Goal: Participate in discussion

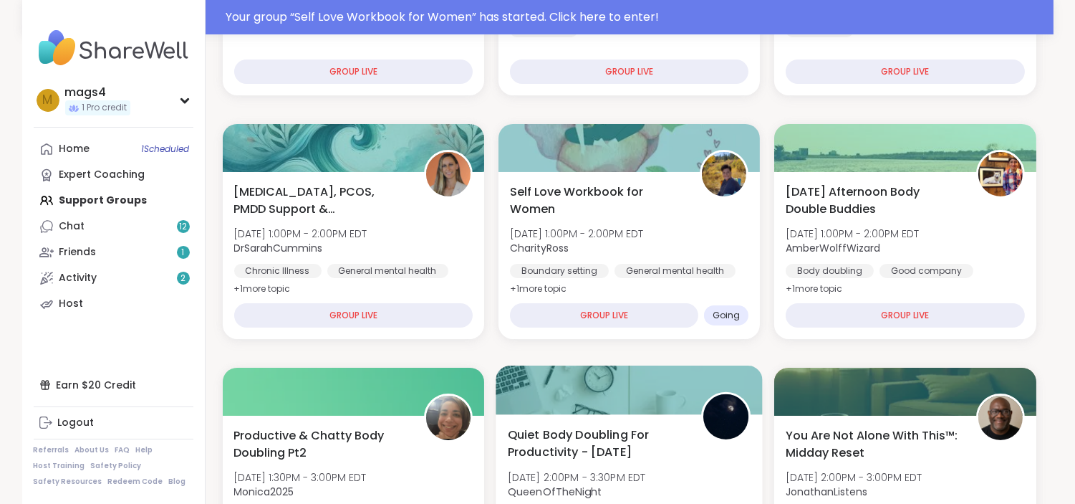
scroll to position [411, 0]
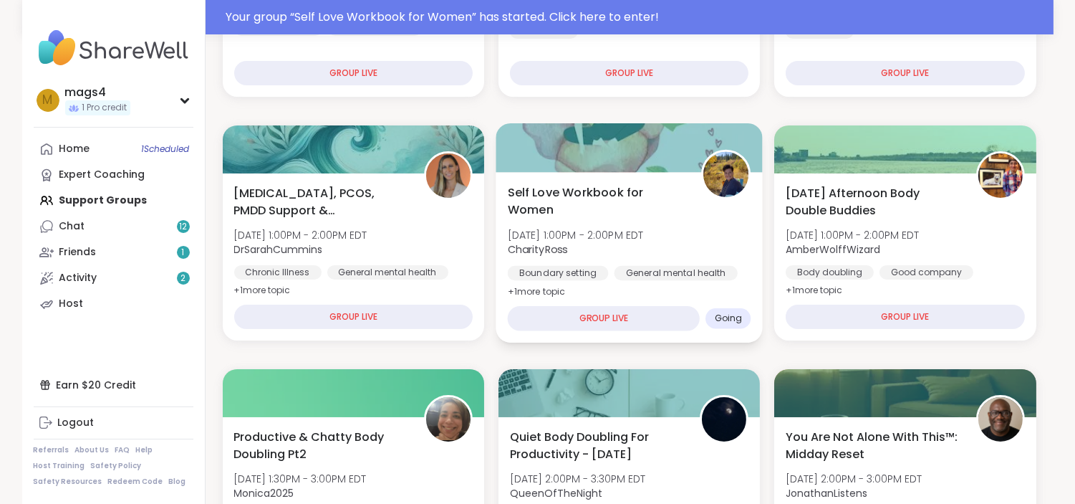
click at [652, 299] on div "Self Love Workbook for Women [DATE] 1:00PM - 2:00PM EDT CharityRoss Boundary se…" at bounding box center [629, 257] width 267 height 171
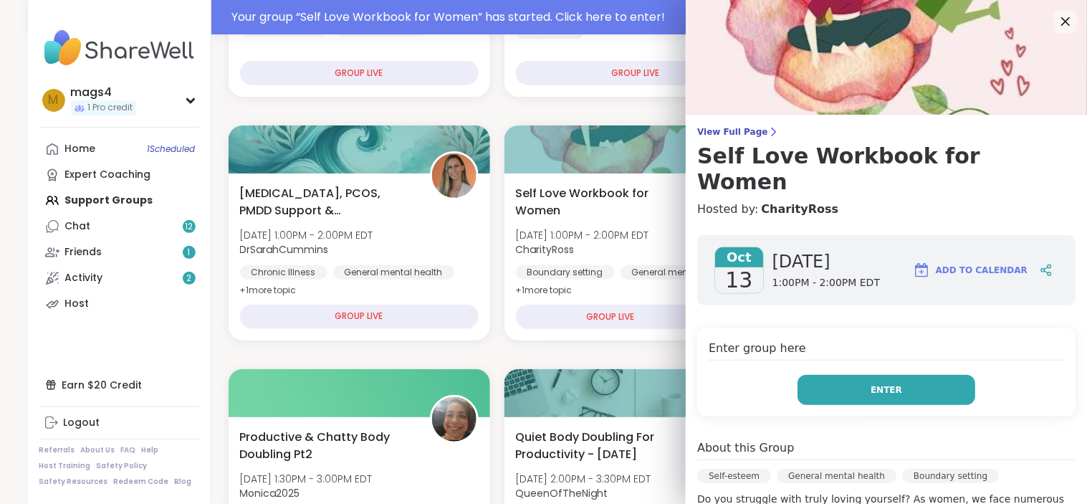
click at [882, 375] on button "Enter" at bounding box center [886, 390] width 178 height 30
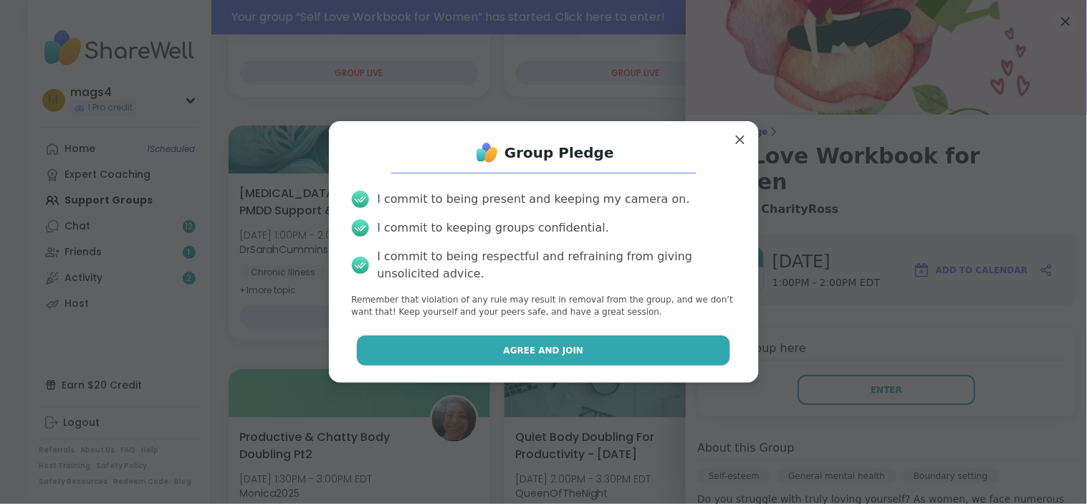
click at [513, 347] on span "Agree and Join" at bounding box center [544, 350] width 80 height 13
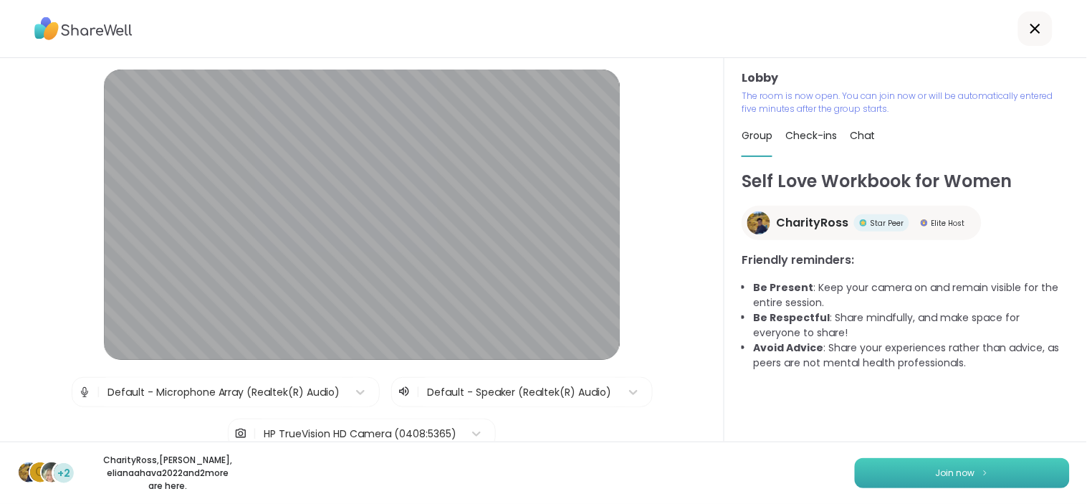
click at [969, 478] on button "Join now" at bounding box center [962, 473] width 215 height 30
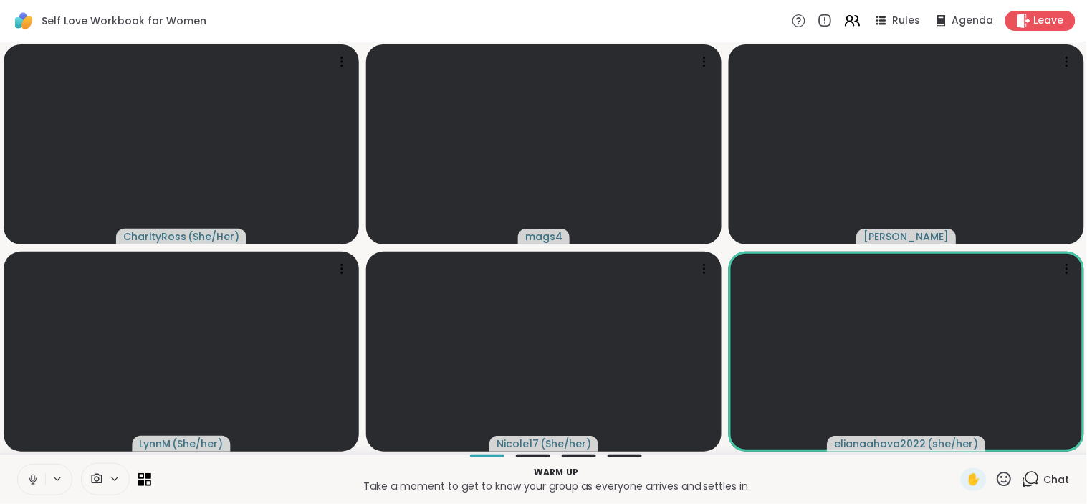
click at [34, 475] on icon at bounding box center [33, 479] width 13 height 13
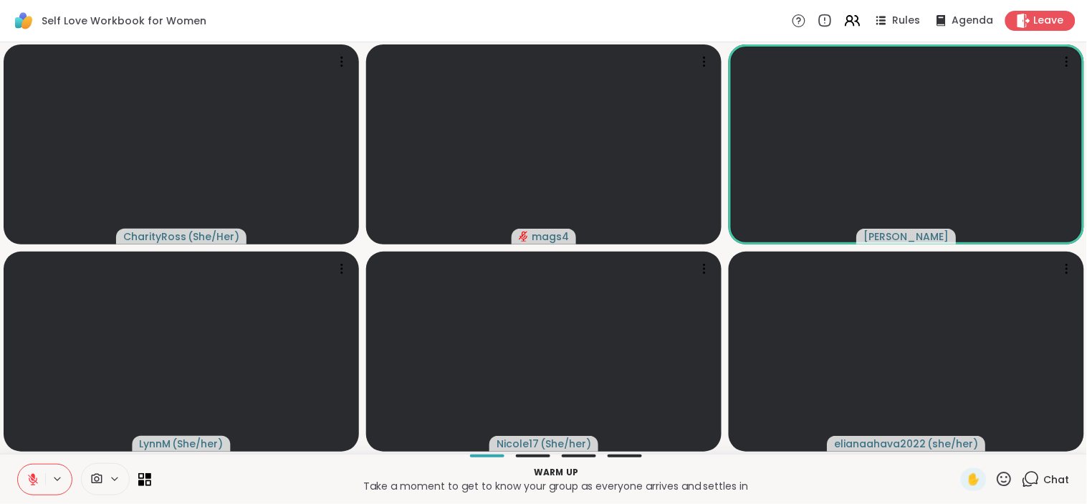
click at [1044, 476] on span "Chat" at bounding box center [1057, 479] width 26 height 14
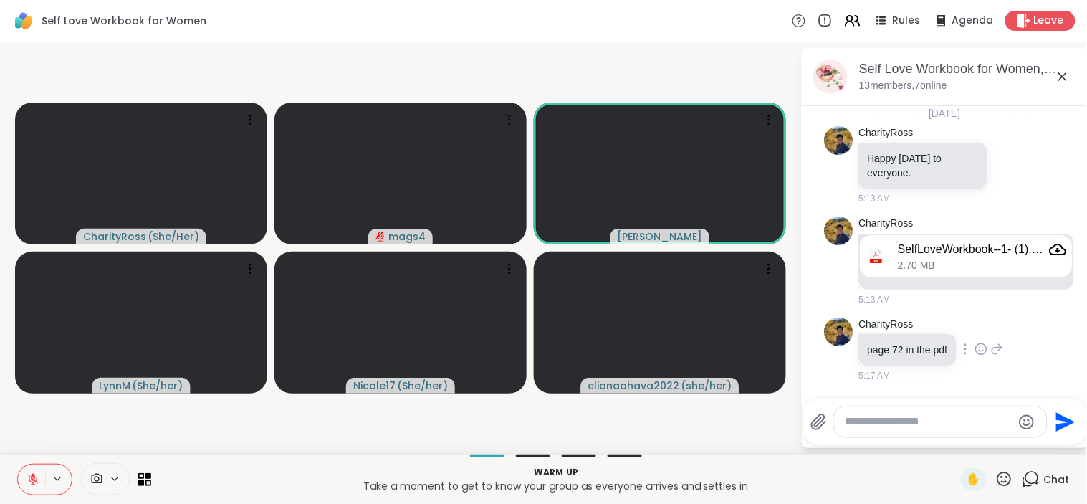
click at [979, 352] on icon at bounding box center [981, 349] width 13 height 14
click at [958, 330] on button "Select Reaction: Thumbs up" at bounding box center [950, 326] width 29 height 29
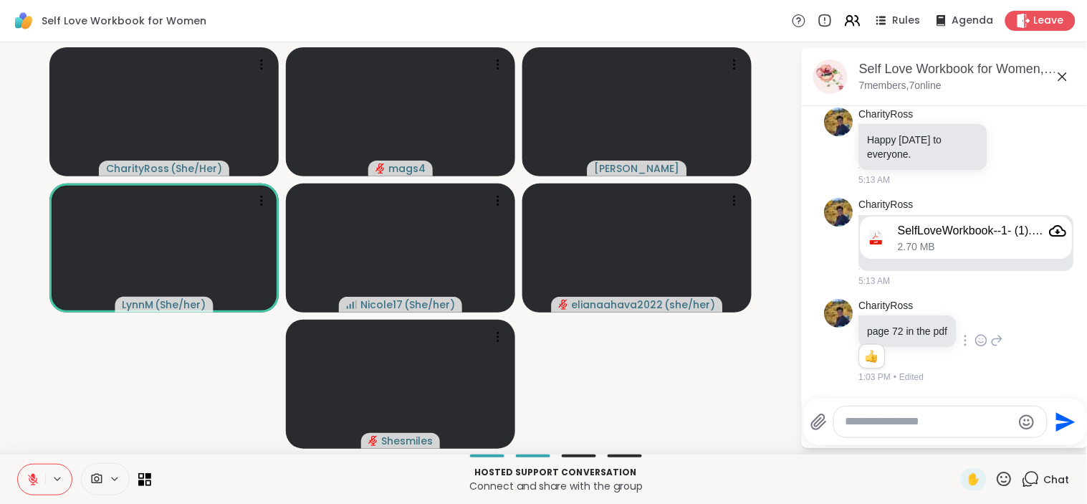
click at [36, 467] on button at bounding box center [31, 479] width 27 height 30
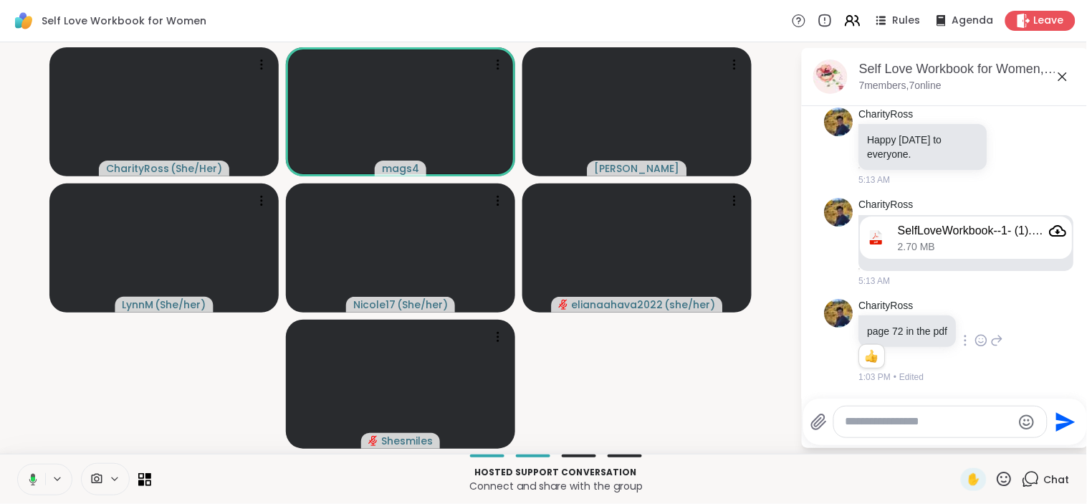
click at [29, 474] on icon at bounding box center [30, 479] width 13 height 13
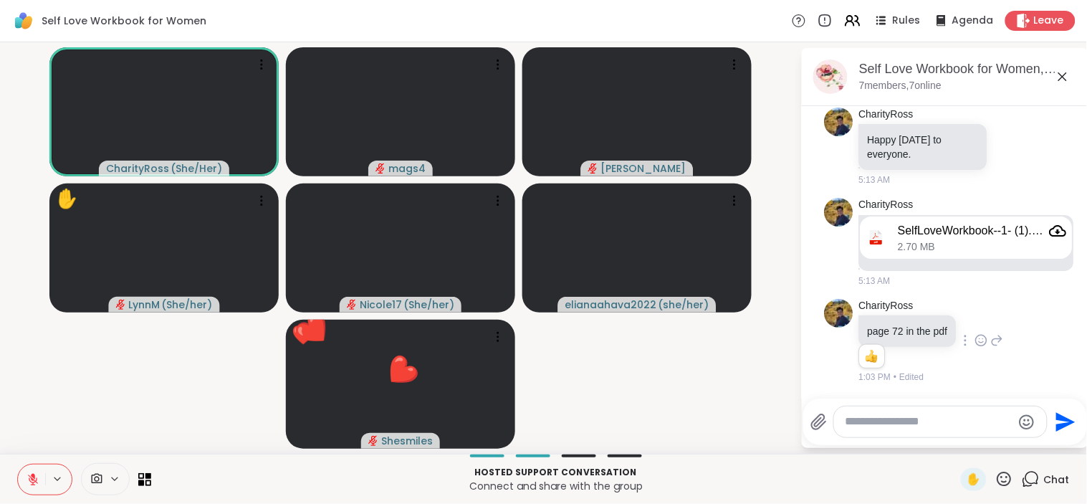
click at [995, 477] on icon at bounding box center [1004, 479] width 18 height 18
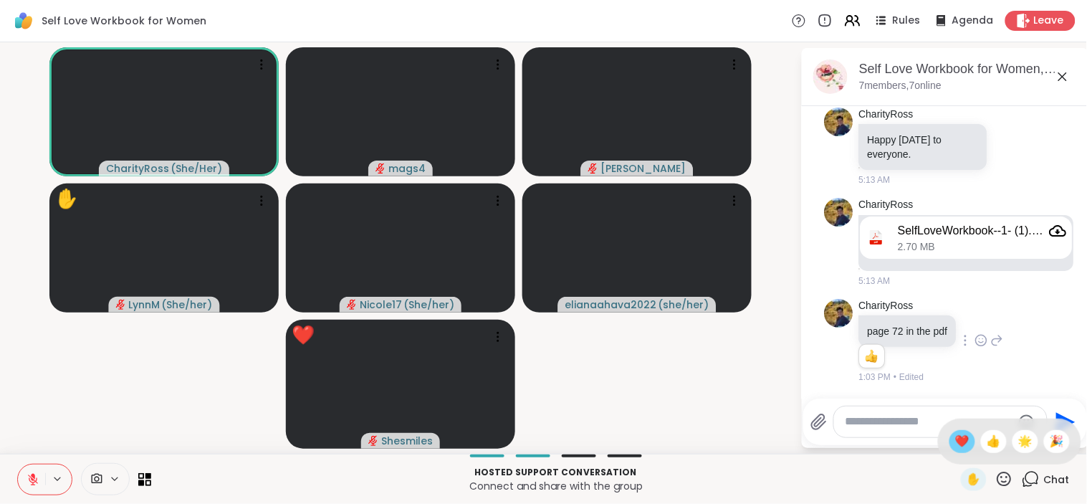
click at [949, 431] on div "❤️" at bounding box center [962, 441] width 26 height 23
click at [995, 474] on icon at bounding box center [1004, 479] width 18 height 18
click at [955, 438] on span "❤️" at bounding box center [962, 441] width 14 height 17
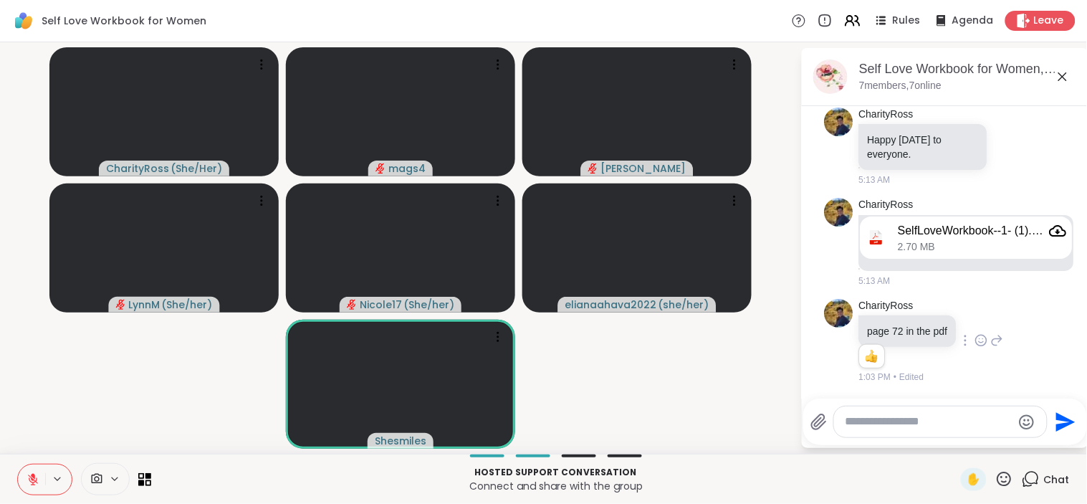
click at [995, 487] on icon at bounding box center [1004, 479] width 18 height 18
click at [987, 435] on span "👍" at bounding box center [994, 441] width 14 height 17
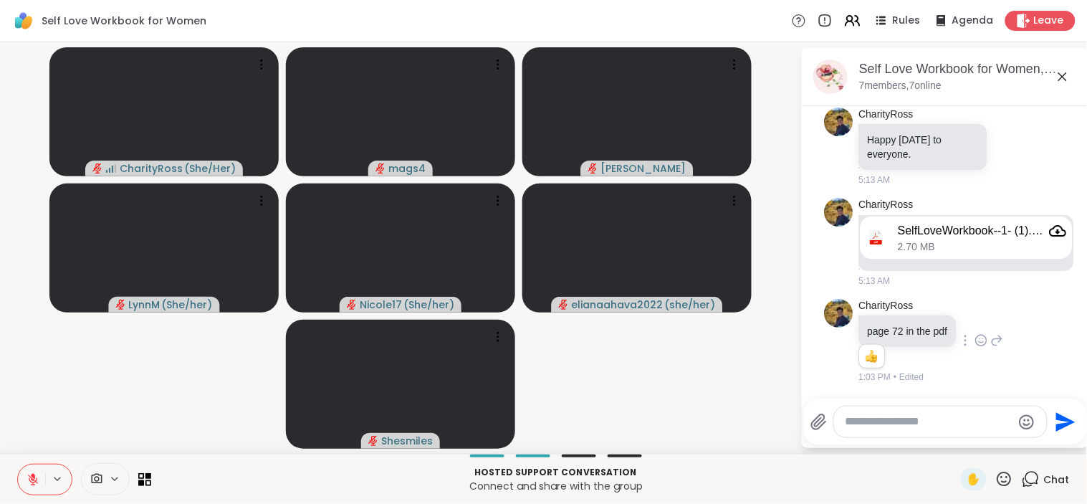
click at [650, 374] on video-player-container "CharityRoss ( She/Her ) mags4 [PERSON_NAME] ( She/her ) Nicole17 ( She/her ) el…" at bounding box center [400, 248] width 783 height 400
click at [1044, 481] on span "Chat" at bounding box center [1057, 479] width 26 height 14
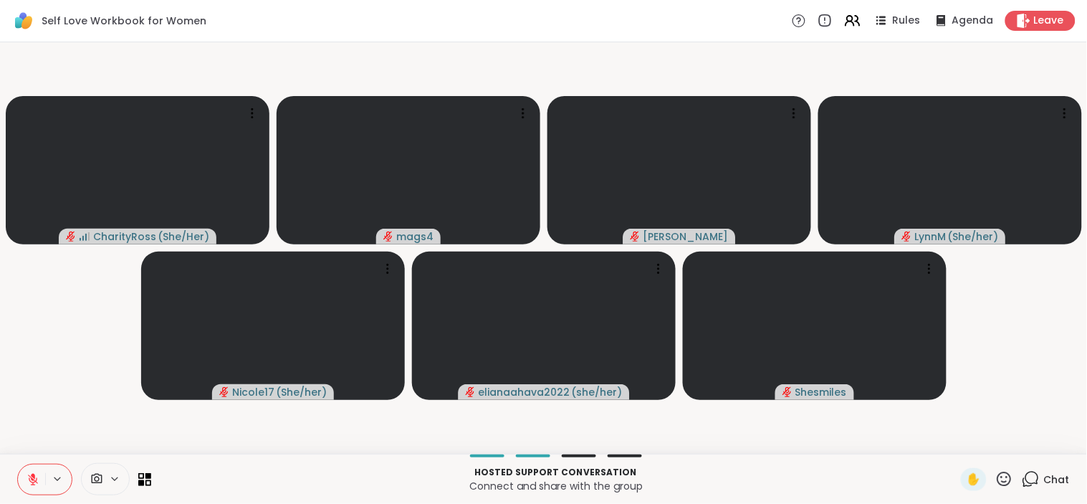
click at [1044, 481] on span "Chat" at bounding box center [1057, 479] width 26 height 14
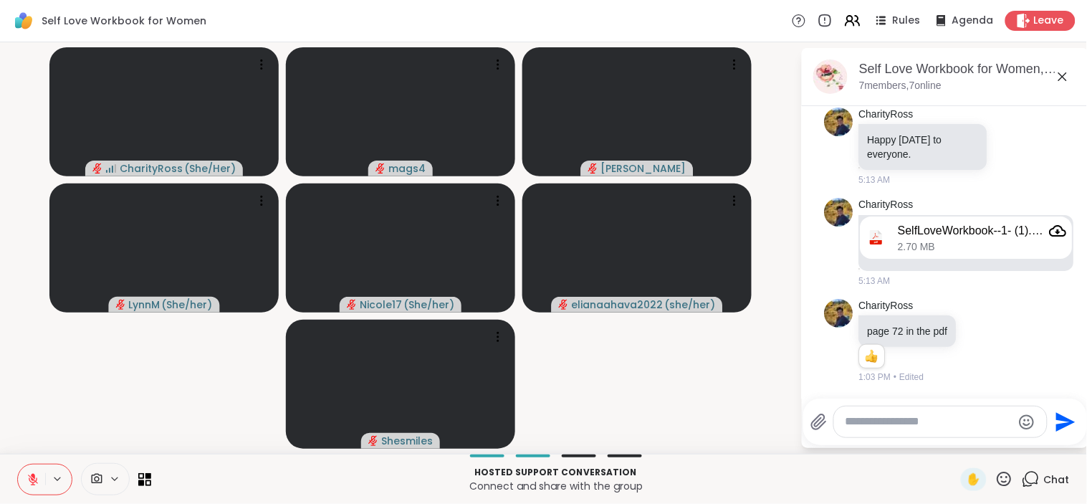
click at [963, 424] on textarea "Type your message" at bounding box center [928, 421] width 167 height 15
click at [546, 377] on video-player-container "CharityRoss ( She/Her ) mags4 [PERSON_NAME] ( She/her ) Nicole17 ( She/her ) el…" at bounding box center [400, 248] width 783 height 400
click at [997, 474] on icon at bounding box center [1004, 478] width 14 height 14
click at [1018, 449] on span "🌟" at bounding box center [1025, 441] width 14 height 17
click at [910, 431] on div at bounding box center [940, 421] width 213 height 31
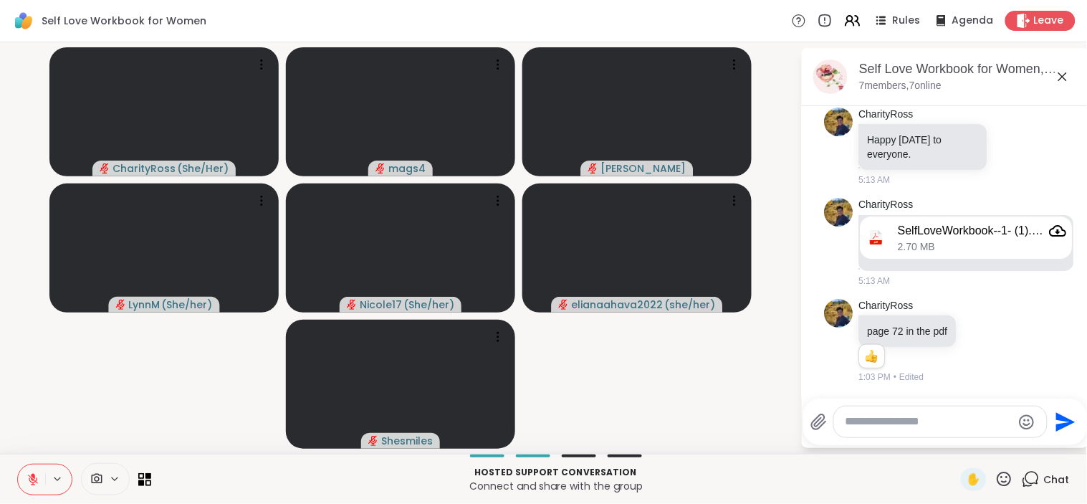
click at [929, 420] on textarea "Type your message" at bounding box center [928, 421] width 167 height 15
type textarea "**********"
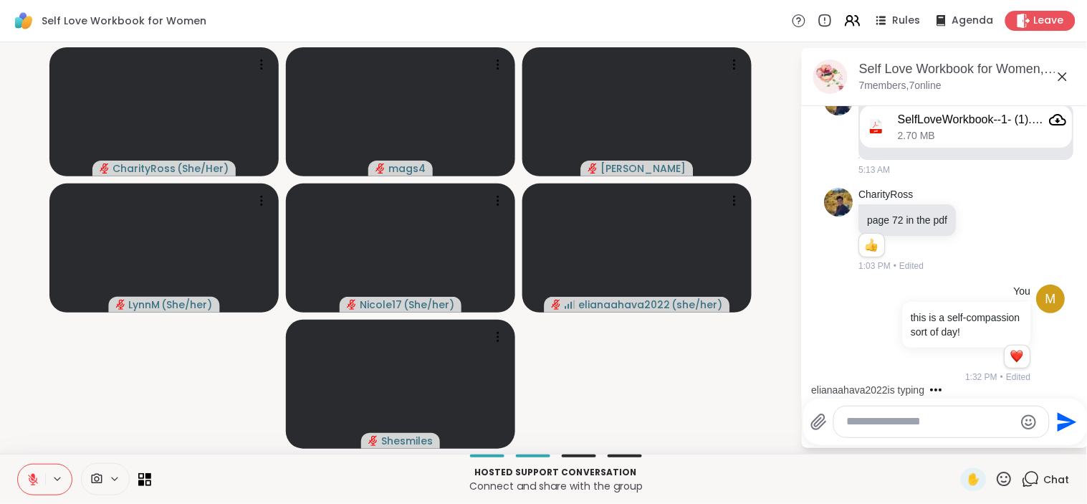
scroll to position [221, 0]
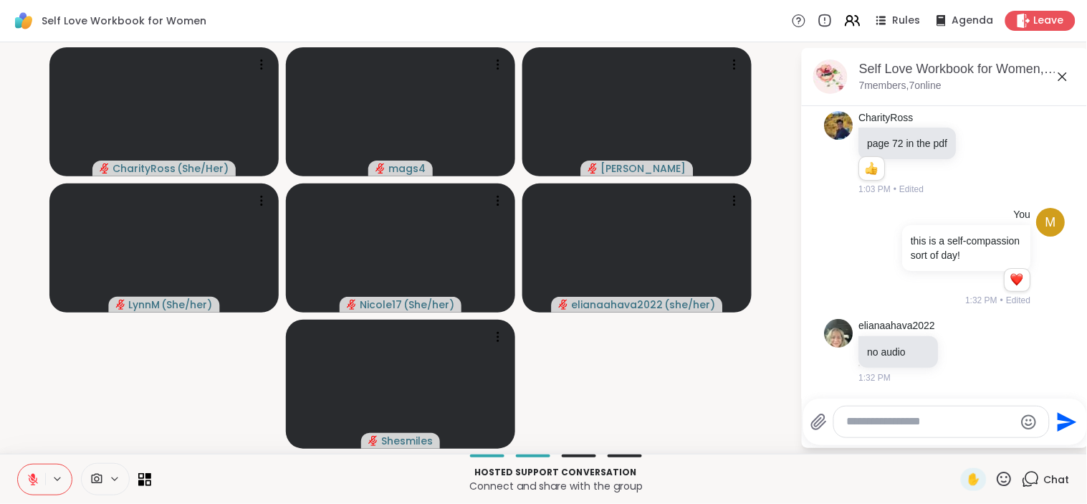
click at [627, 378] on video-player-container "CharityRoss ( She/Her ) mags4 [PERSON_NAME] ( She/her ) Nicole17 ( She/her ) el…" at bounding box center [400, 248] width 783 height 400
click at [893, 423] on textarea "Type your message" at bounding box center [930, 421] width 167 height 15
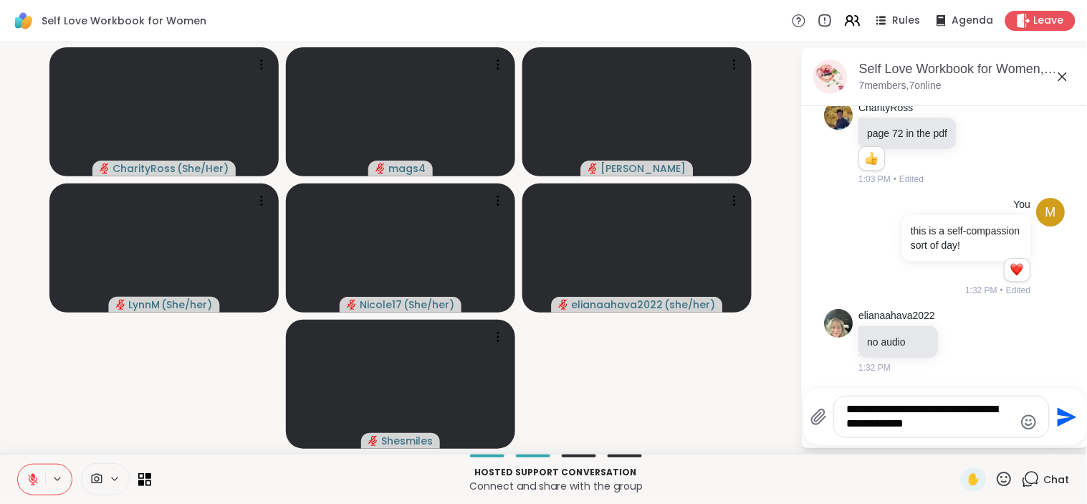
type textarea "**********"
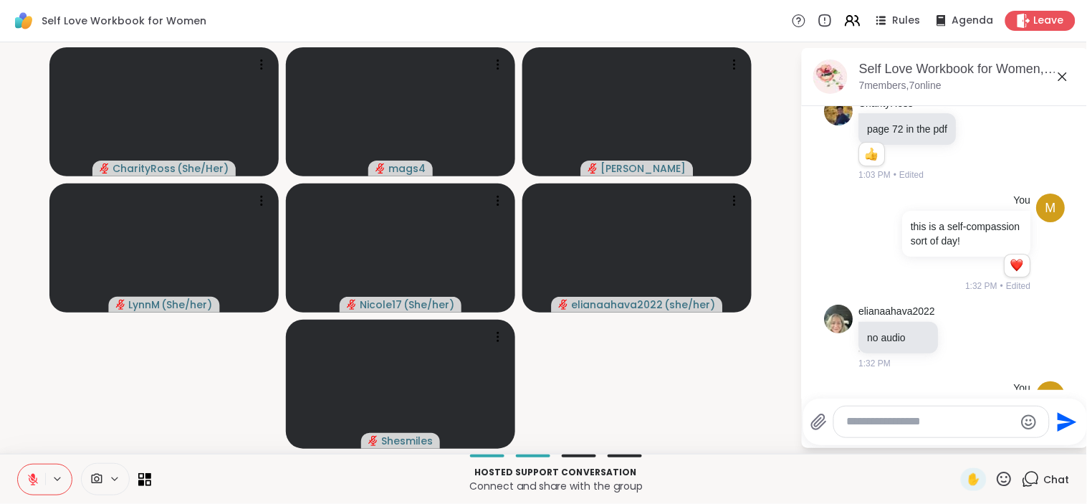
scroll to position [326, 0]
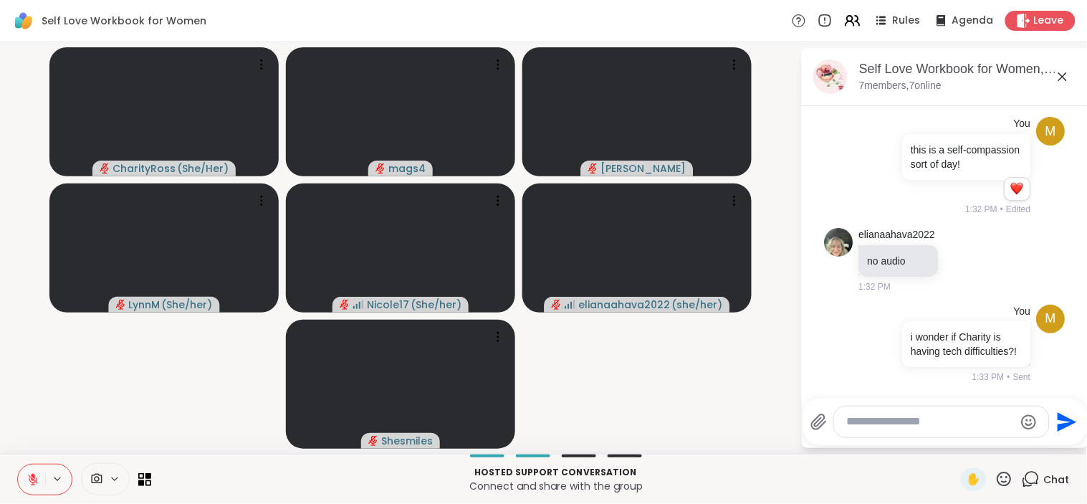
click at [31, 478] on icon at bounding box center [33, 479] width 10 height 10
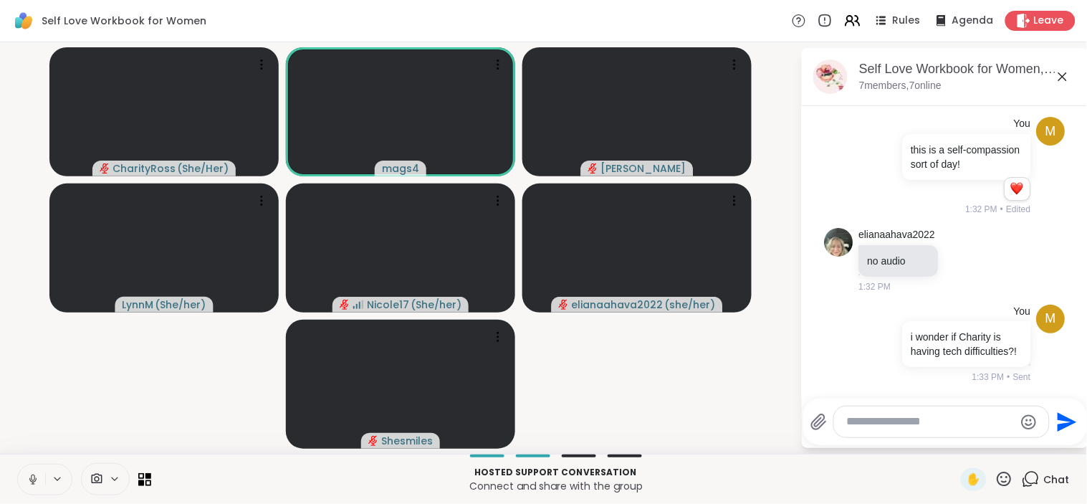
click at [37, 475] on icon at bounding box center [33, 479] width 13 height 13
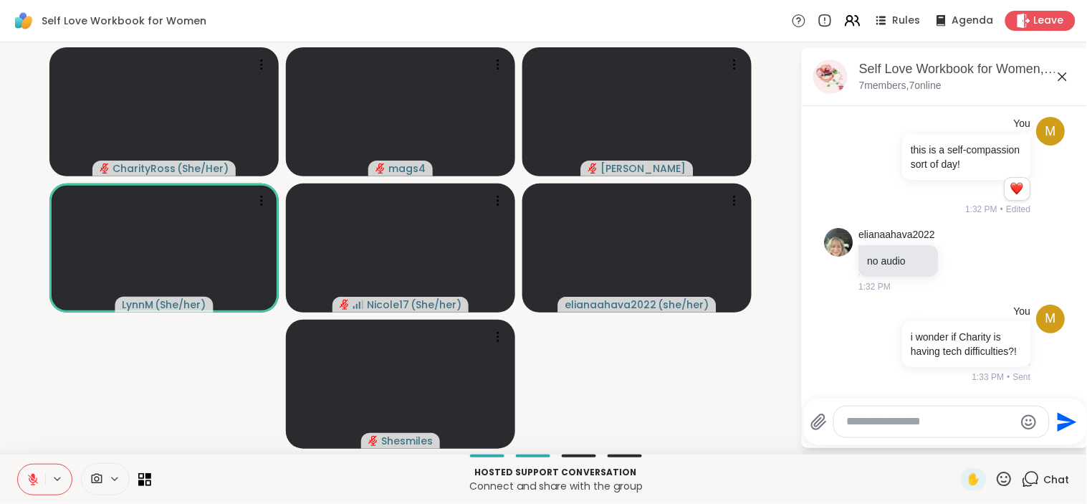
click at [34, 481] on icon at bounding box center [33, 479] width 10 height 10
click at [32, 488] on button at bounding box center [31, 479] width 27 height 30
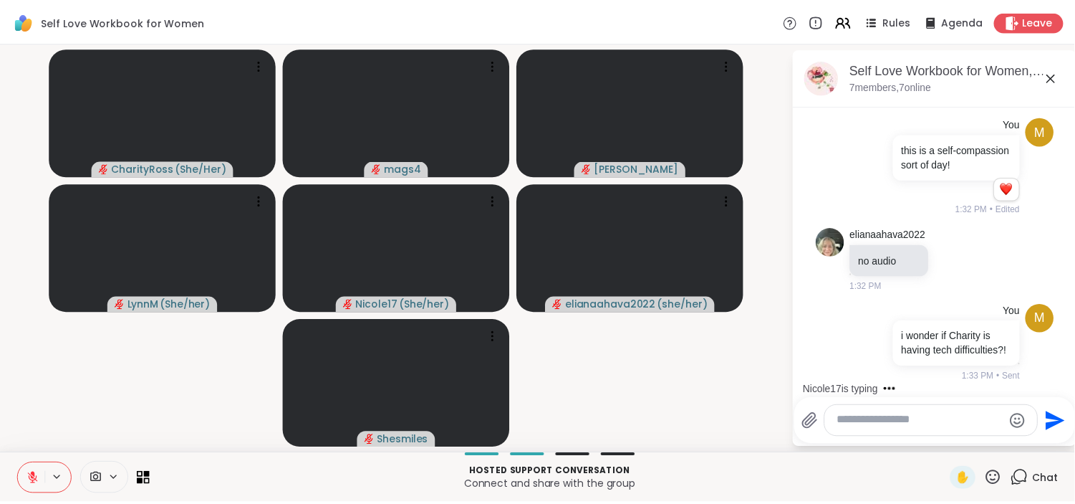
scroll to position [403, 0]
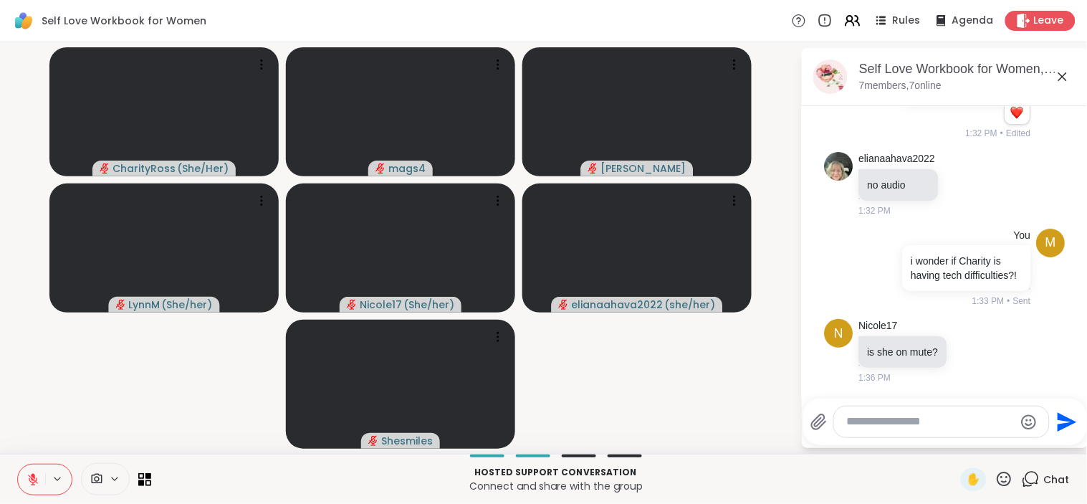
click at [32, 474] on icon at bounding box center [33, 476] width 4 height 6
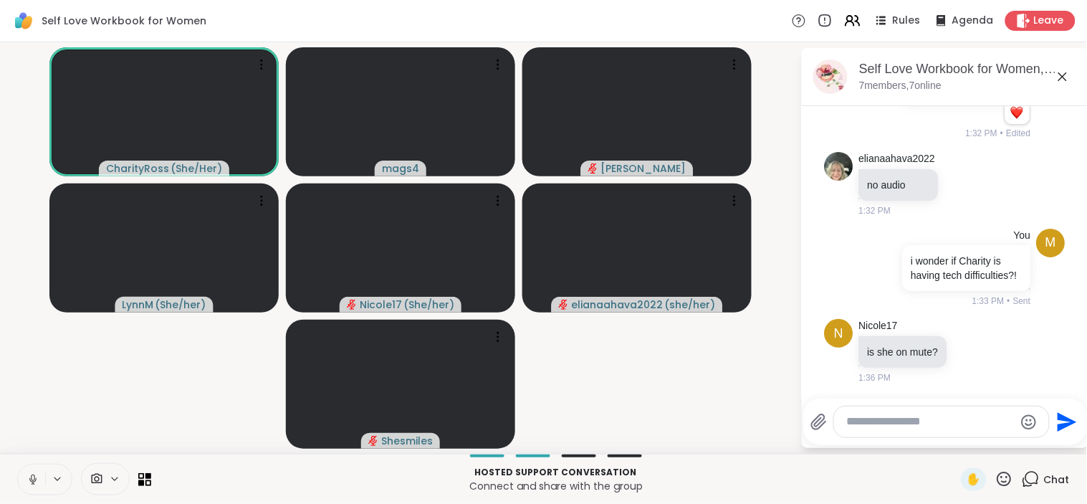
click at [33, 478] on icon at bounding box center [33, 479] width 13 height 13
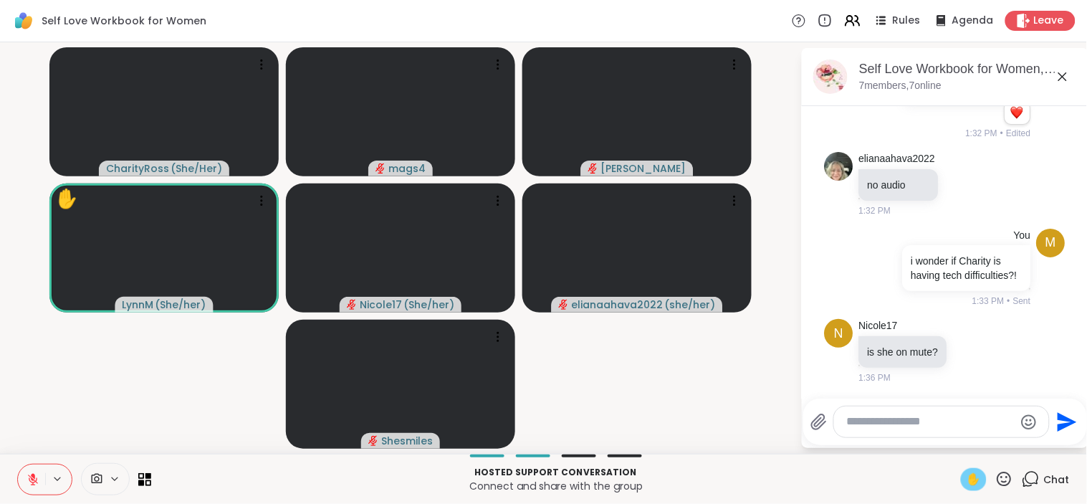
click at [967, 478] on span "✋" at bounding box center [974, 479] width 14 height 17
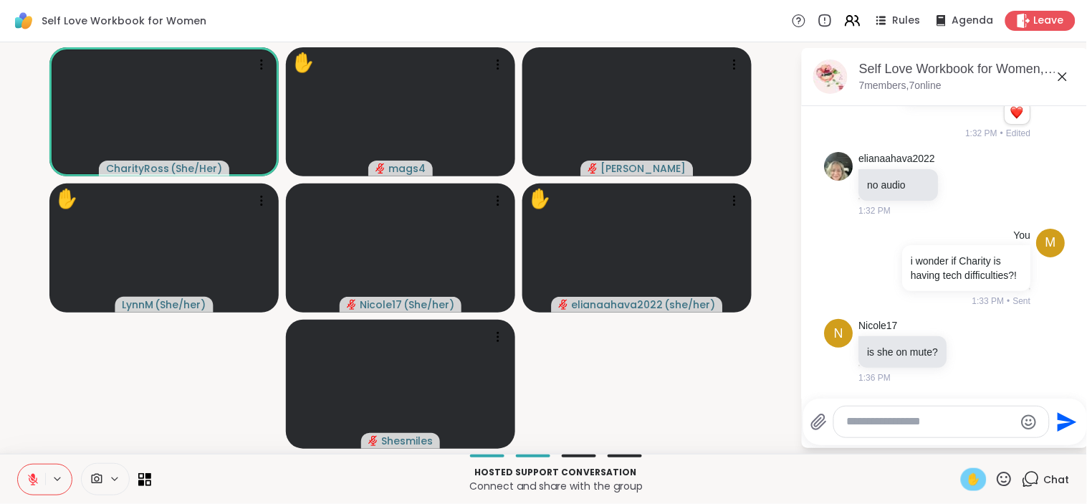
click at [27, 474] on icon at bounding box center [33, 479] width 13 height 13
click at [967, 484] on span "✋" at bounding box center [974, 479] width 14 height 17
click at [33, 473] on icon at bounding box center [33, 479] width 13 height 13
click at [996, 486] on icon at bounding box center [1004, 479] width 18 height 18
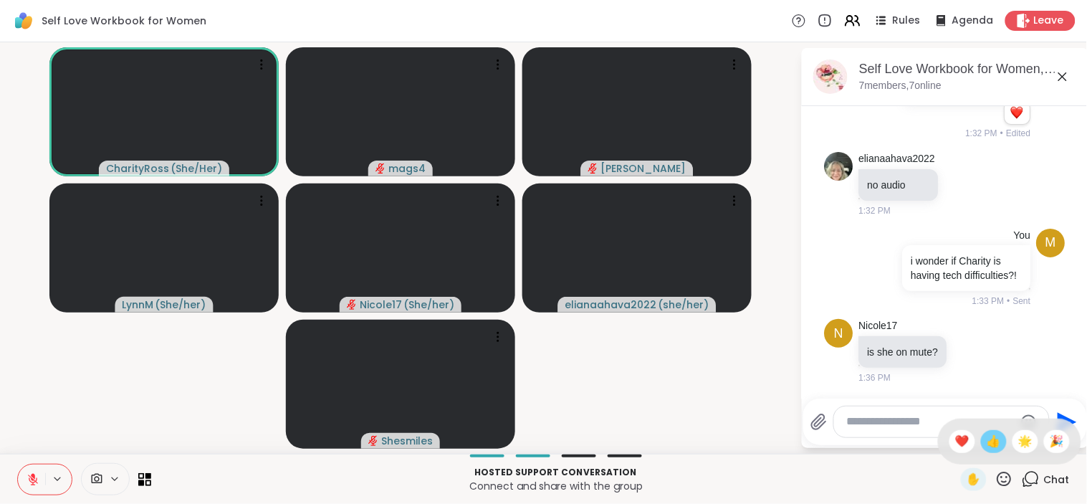
click at [987, 445] on span "👍" at bounding box center [994, 441] width 14 height 17
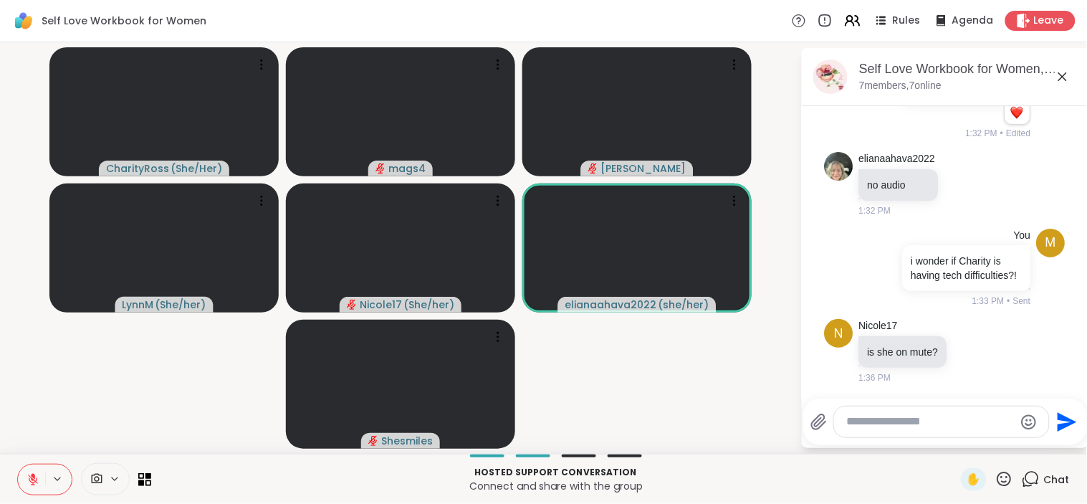
click at [618, 378] on video-player-container "CharityRoss ( She/Her ) mags4 [PERSON_NAME] ( She/her ) Nicole17 ( She/her ) el…" at bounding box center [400, 248] width 783 height 400
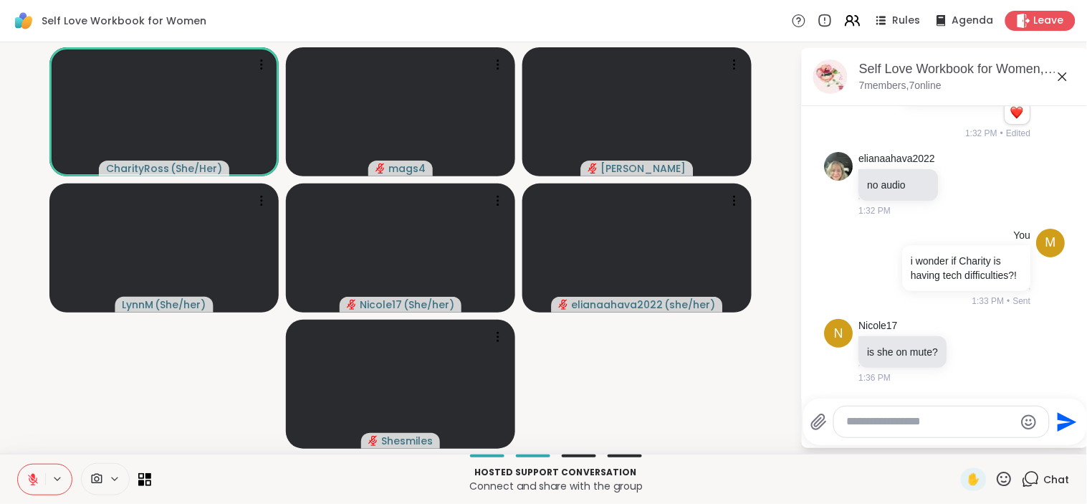
click at [25, 478] on button at bounding box center [31, 479] width 27 height 30
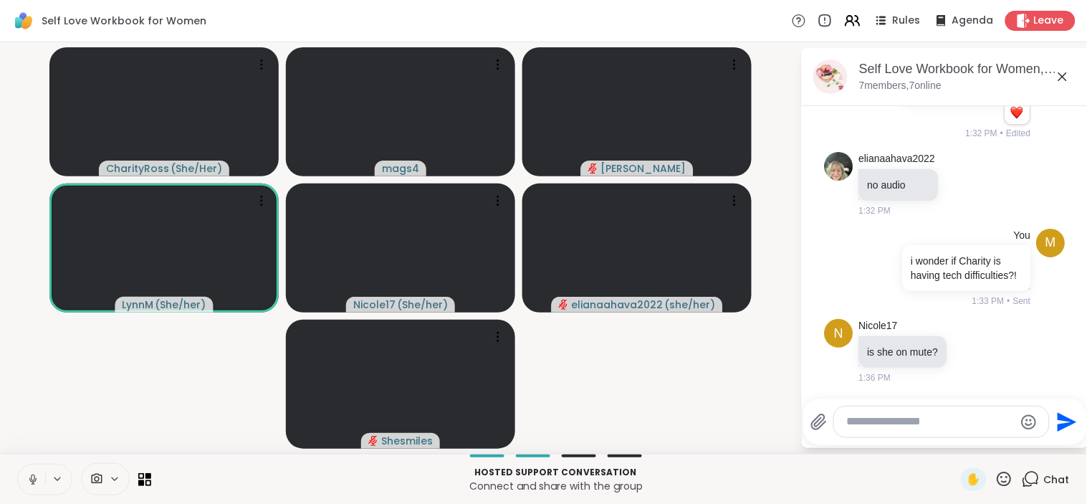
click at [27, 480] on icon at bounding box center [33, 479] width 13 height 13
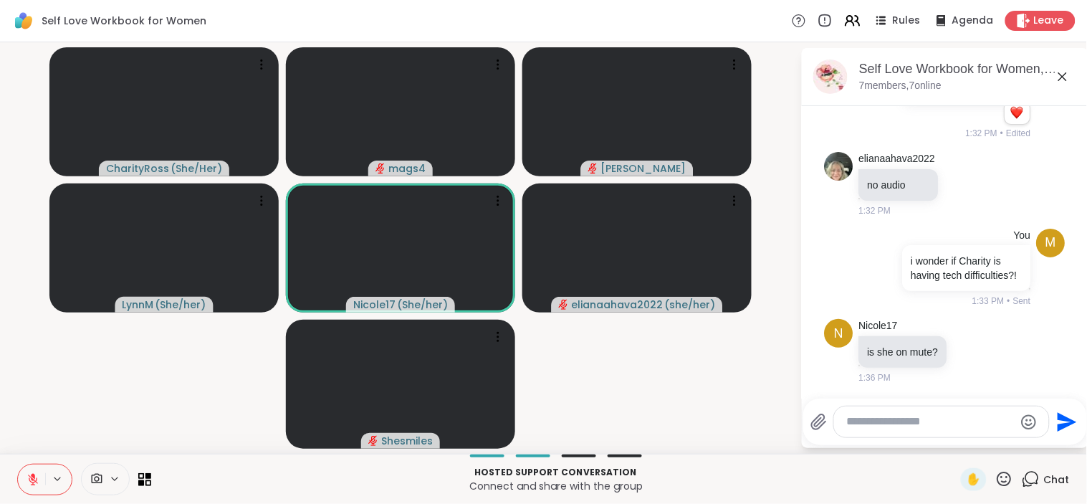
click at [27, 481] on icon at bounding box center [33, 479] width 13 height 13
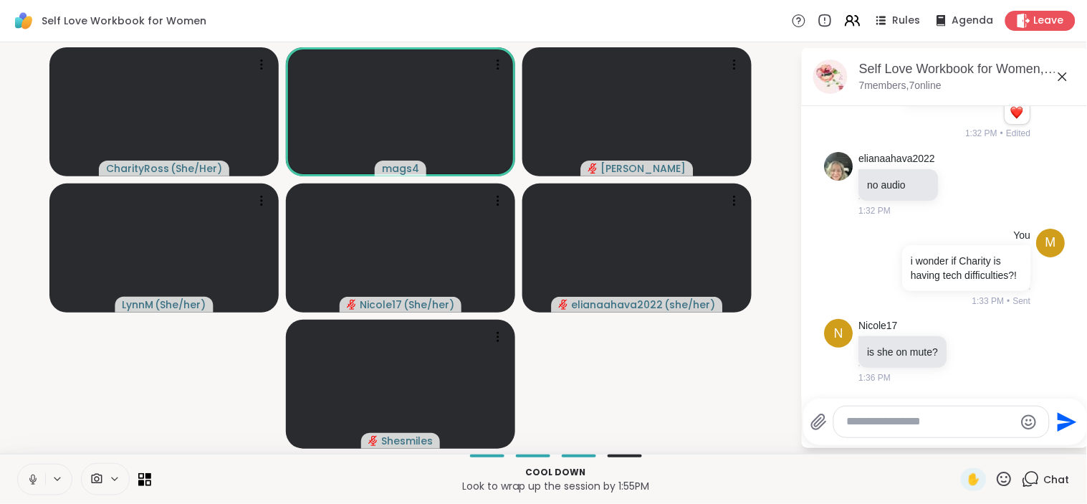
click at [41, 470] on button at bounding box center [31, 479] width 27 height 30
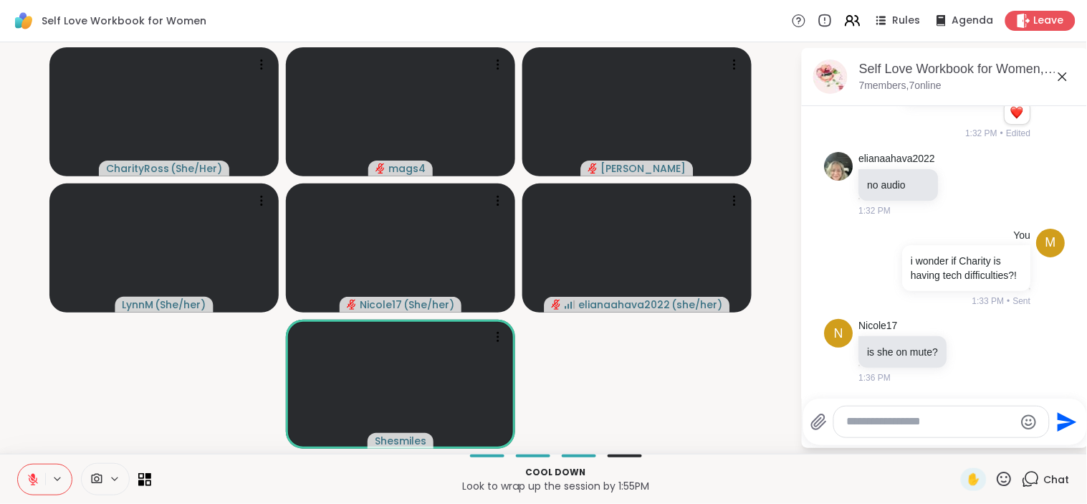
click at [661, 384] on video-player-container "CharityRoss ( She/Her ) mags4 [PERSON_NAME] ( She/her ) Nicole17 ( She/her ) el…" at bounding box center [400, 248] width 783 height 400
click at [995, 478] on icon at bounding box center [1004, 479] width 18 height 18
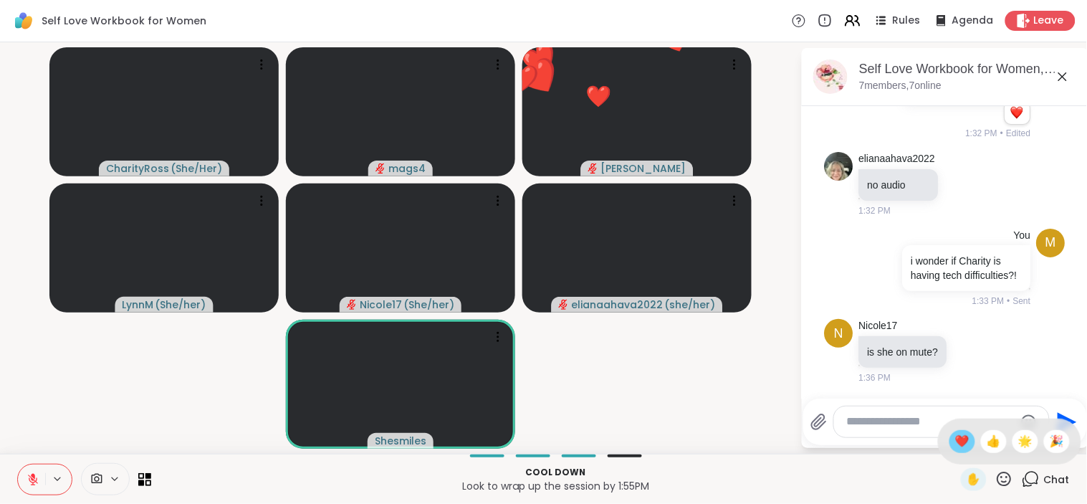
click at [955, 433] on span "❤️" at bounding box center [962, 441] width 14 height 17
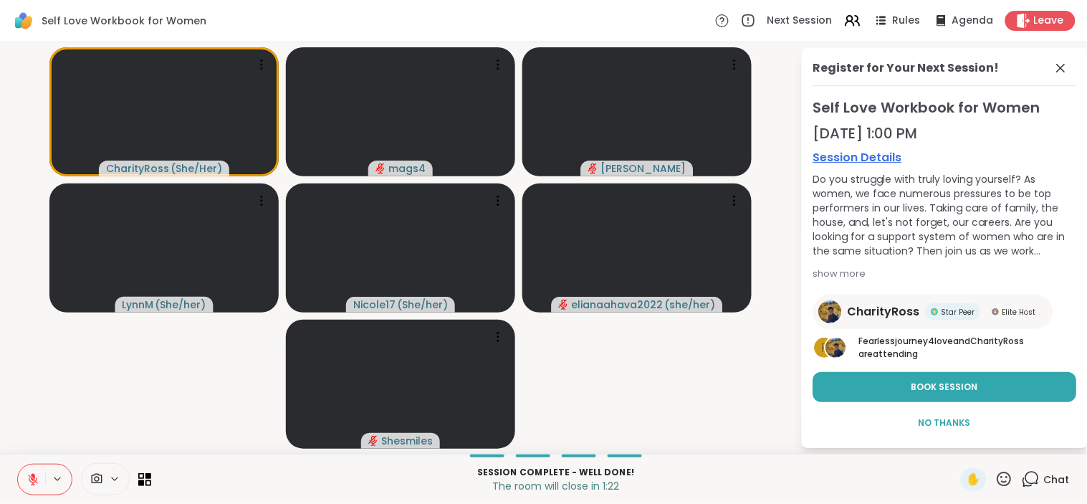
click at [636, 368] on video-player-container "CharityRoss ( She/Her ) mags4 [PERSON_NAME] ( She/her ) Nicole17 ( She/her ) el…" at bounding box center [400, 248] width 783 height 400
click at [995, 479] on icon at bounding box center [1004, 479] width 18 height 18
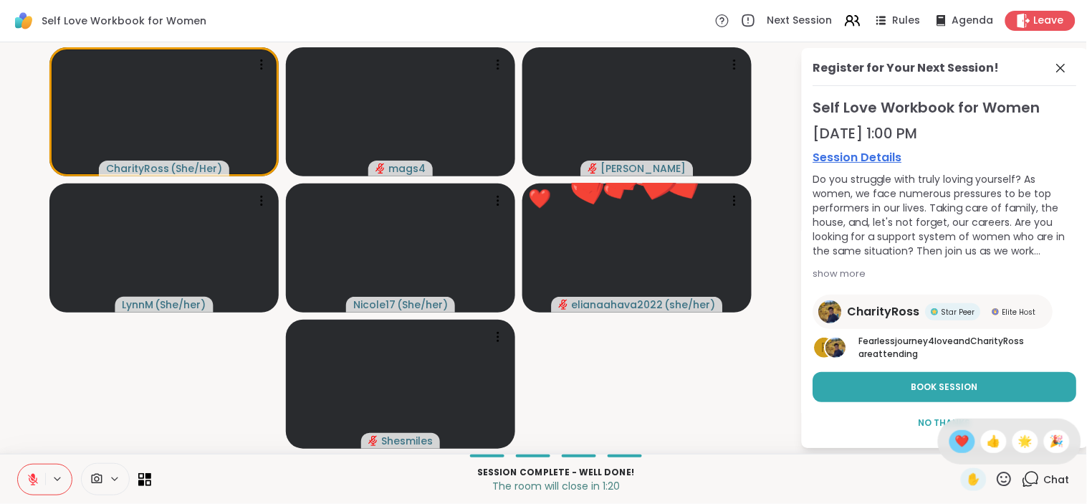
click at [955, 441] on span "❤️" at bounding box center [962, 441] width 14 height 17
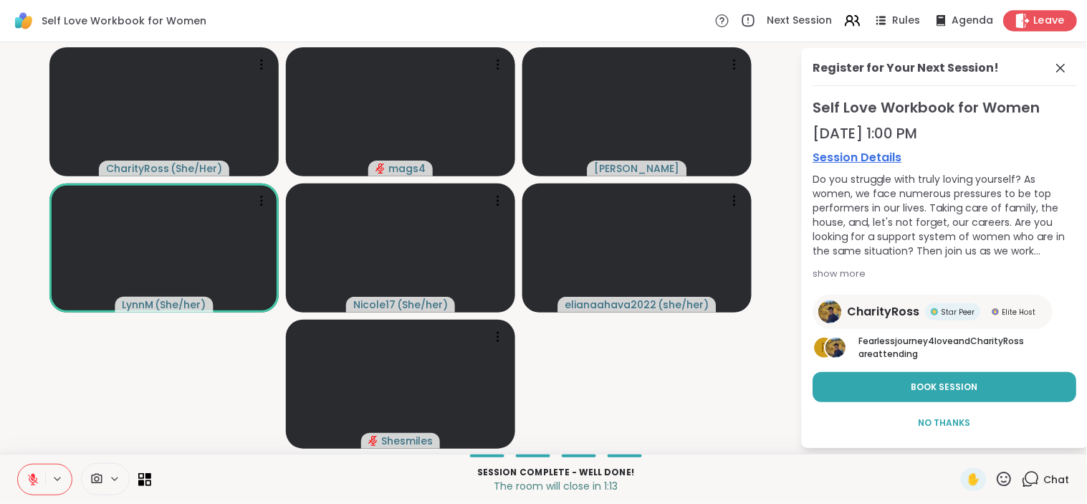
click at [1034, 15] on span "Leave" at bounding box center [1050, 21] width 32 height 15
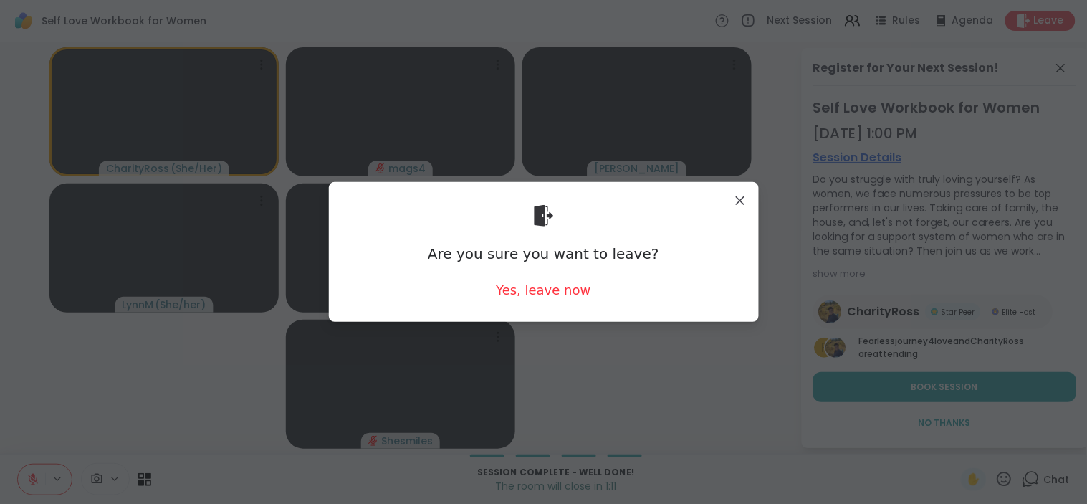
click at [533, 299] on div "Are you sure you want to leave? Yes, leave now" at bounding box center [543, 251] width 407 height 117
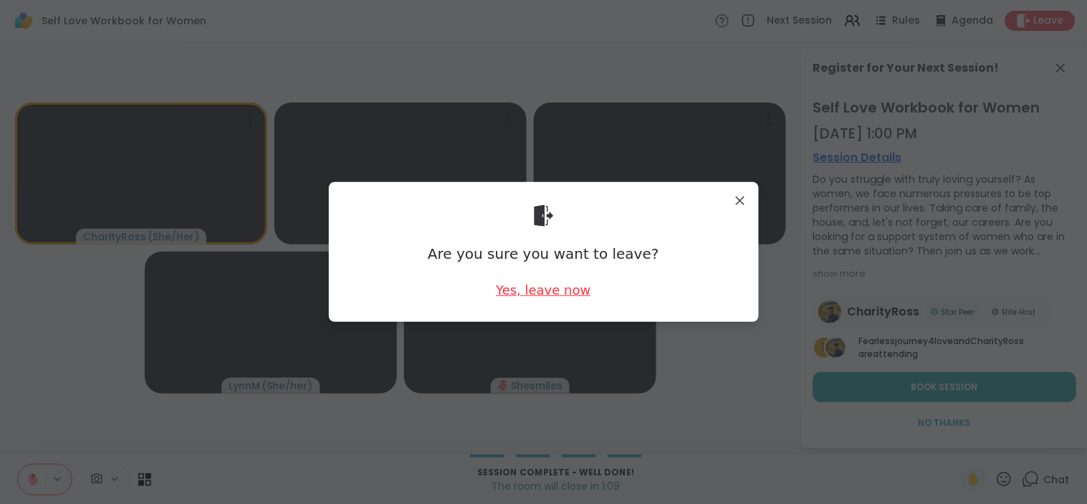
click at [548, 289] on div "Yes, leave now" at bounding box center [543, 290] width 95 height 18
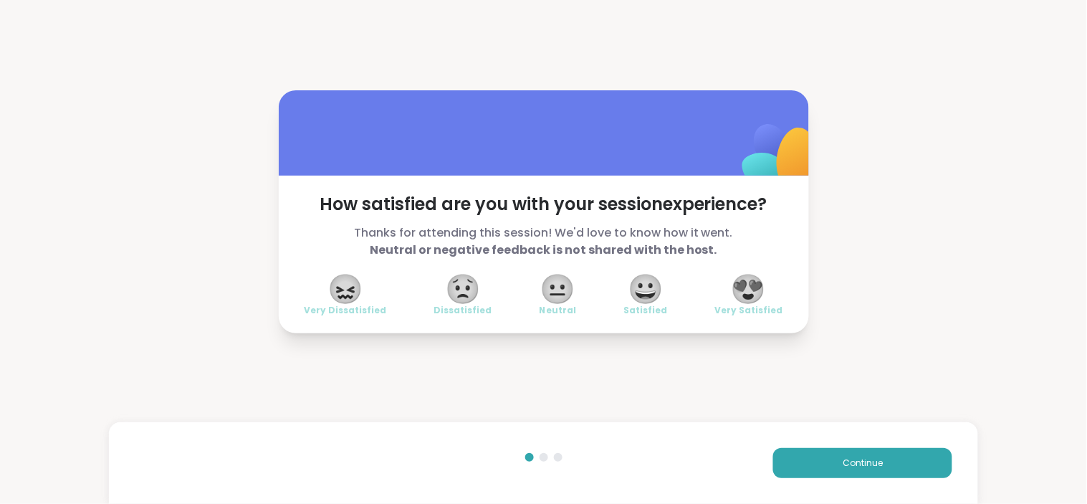
click at [739, 291] on span "😍" at bounding box center [749, 289] width 36 height 26
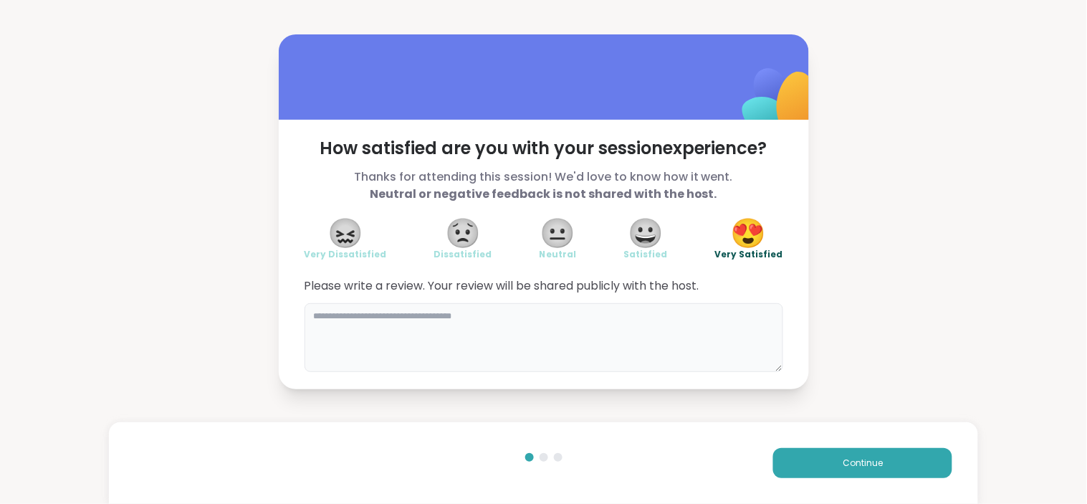
click at [696, 327] on textarea at bounding box center [544, 337] width 479 height 69
drag, startPoint x: 696, startPoint y: 327, endPoint x: 683, endPoint y: 330, distance: 13.4
click at [683, 330] on textarea "**********" at bounding box center [544, 337] width 479 height 69
type textarea "**********"
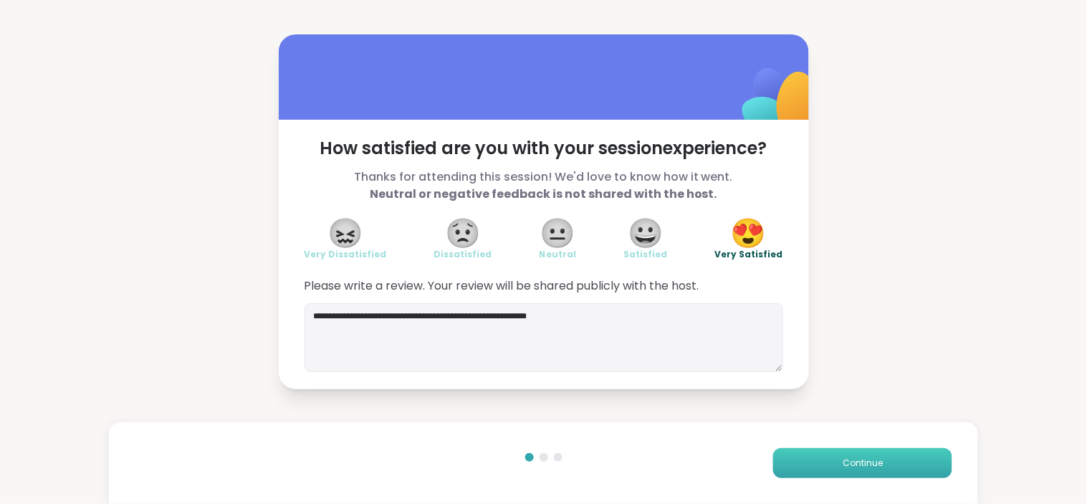
click at [823, 469] on button "Continue" at bounding box center [862, 463] width 179 height 30
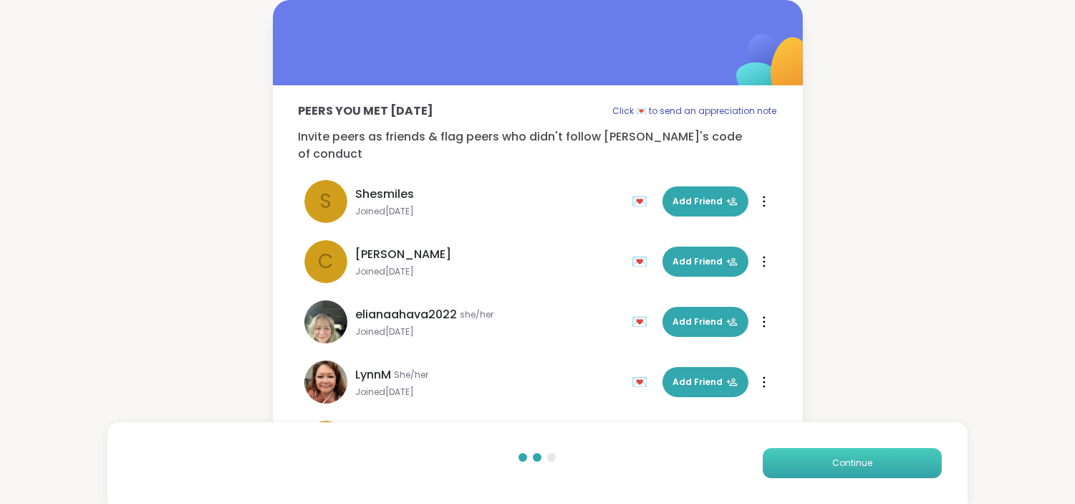
click at [835, 466] on span "Continue" at bounding box center [853, 462] width 40 height 13
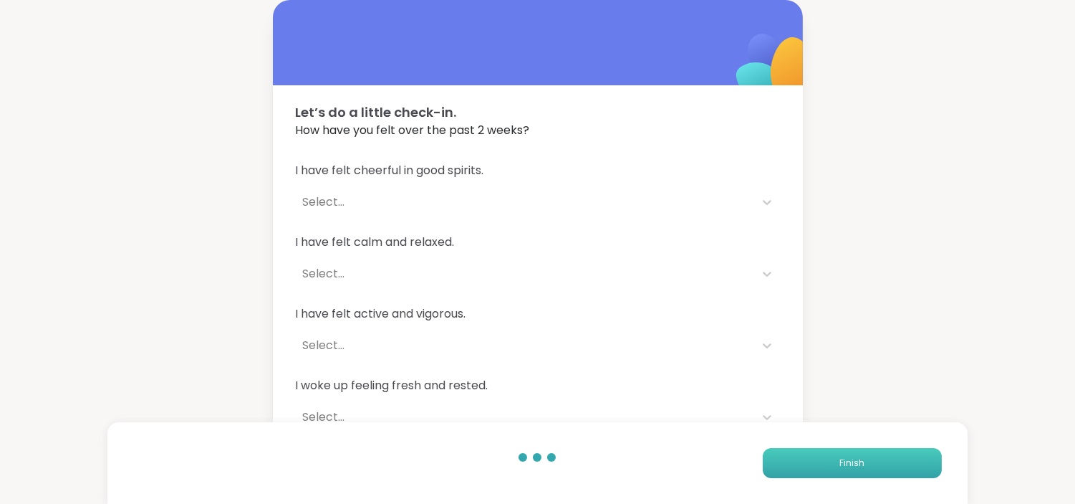
click at [835, 466] on button "Finish" at bounding box center [852, 463] width 179 height 30
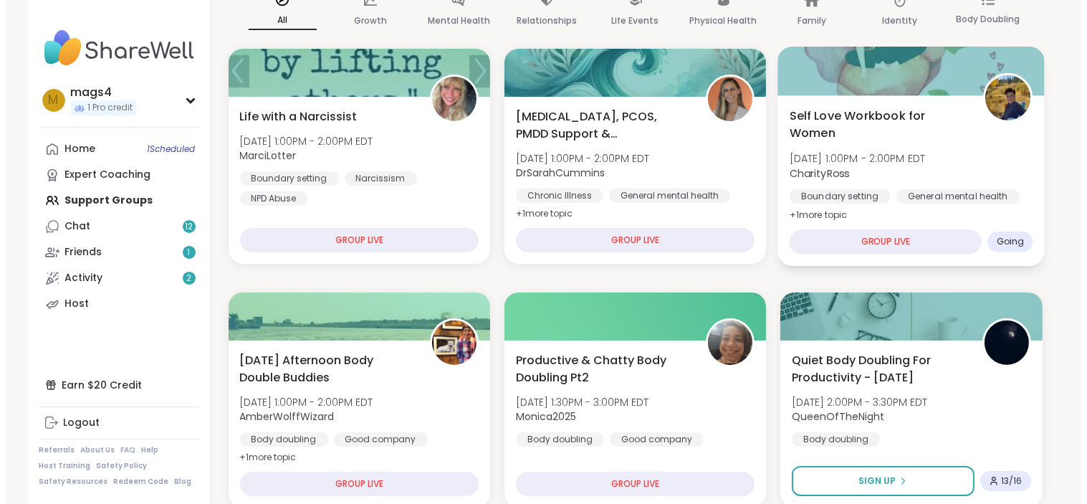
scroll to position [213, 0]
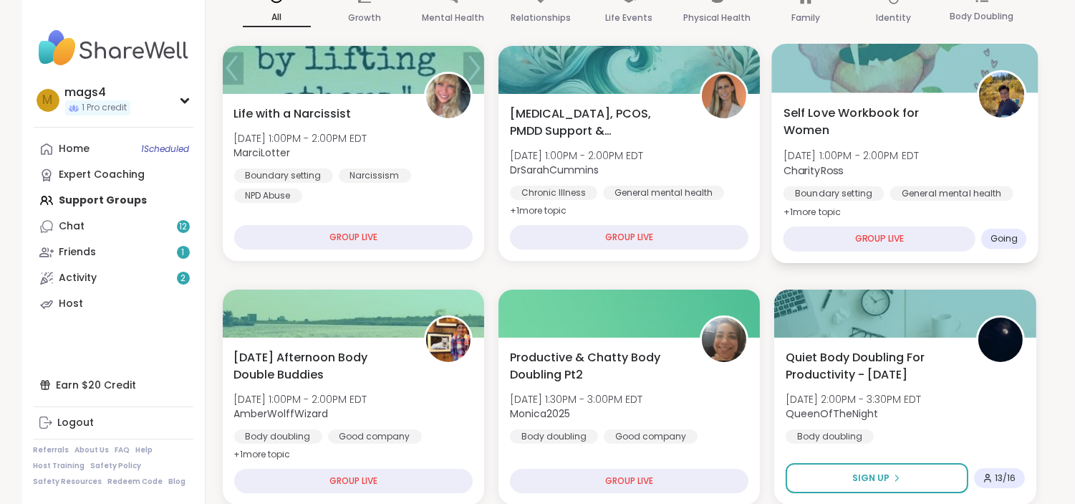
click at [926, 144] on div "Self Love Workbook for Women [DATE] 1:00PM - 2:00PM EDT CharityRoss Boundary se…" at bounding box center [906, 162] width 244 height 117
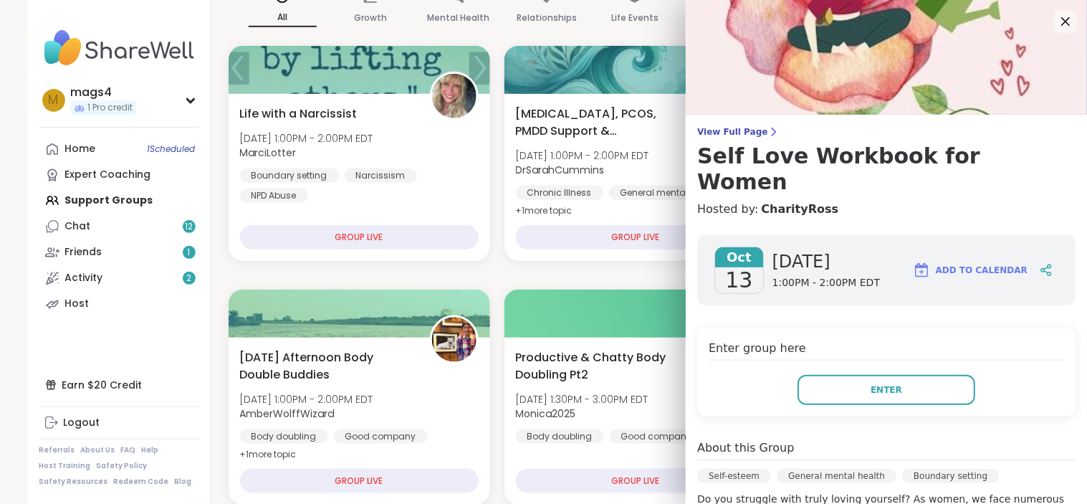
drag, startPoint x: 984, startPoint y: 289, endPoint x: 1012, endPoint y: 314, distance: 37.1
click at [1012, 340] on h4 "Enter group here" at bounding box center [886, 350] width 355 height 21
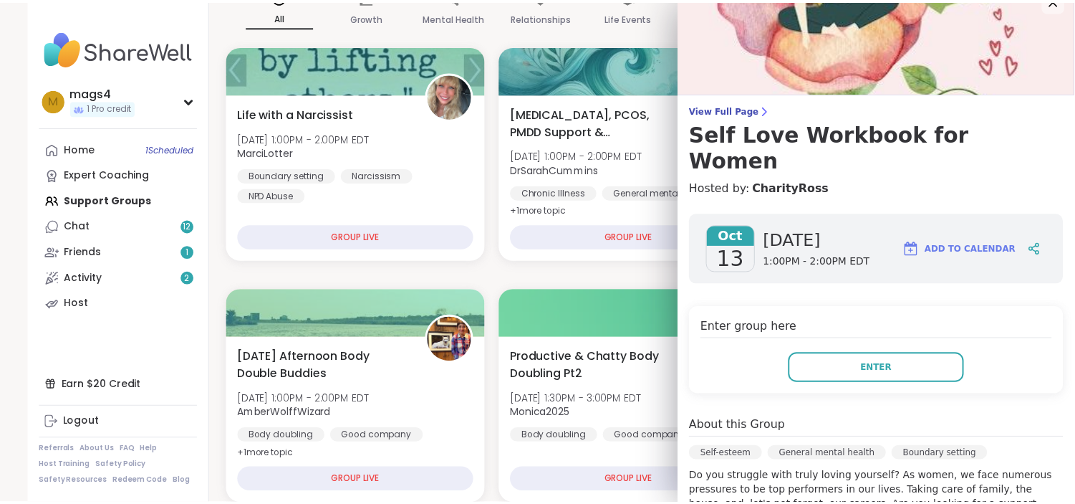
scroll to position [0, 0]
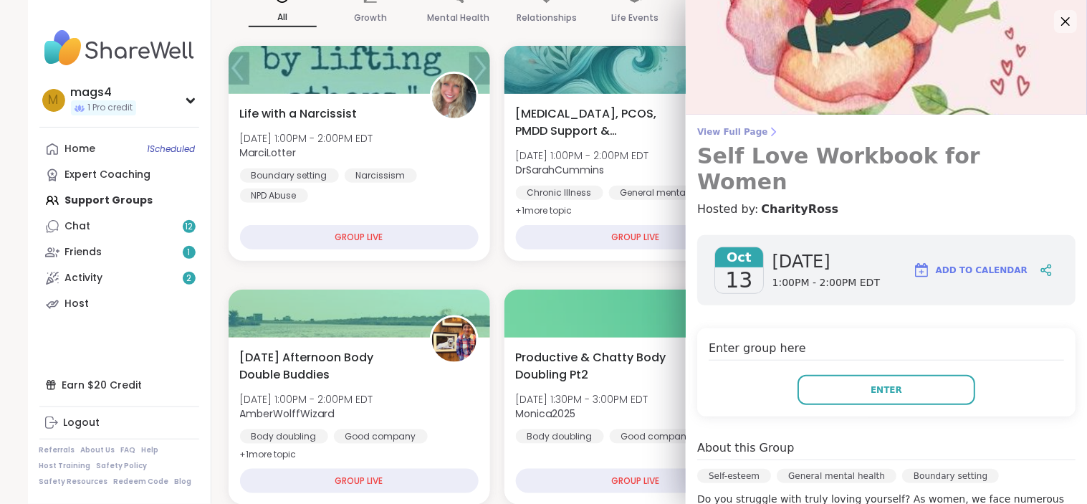
click at [729, 126] on span "View Full Page" at bounding box center [886, 131] width 378 height 11
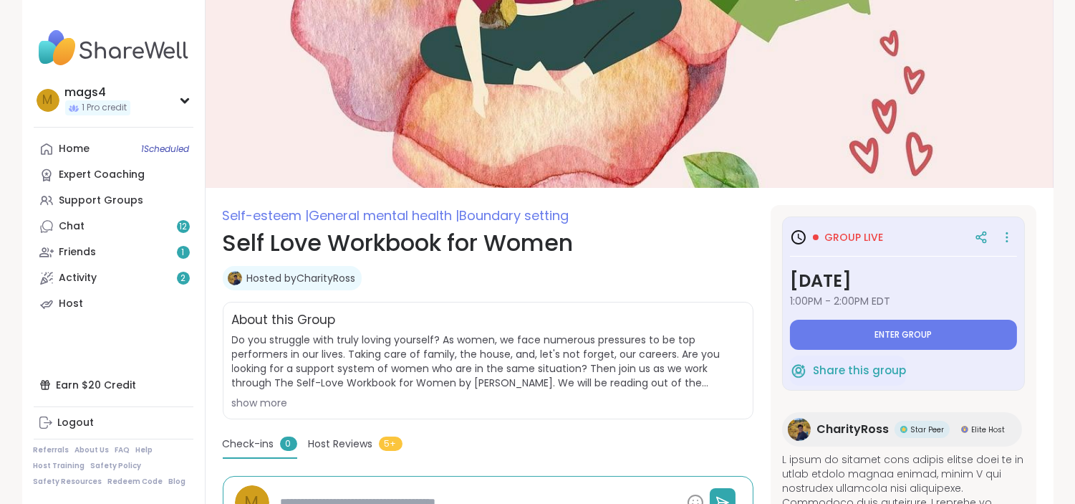
type textarea "*"
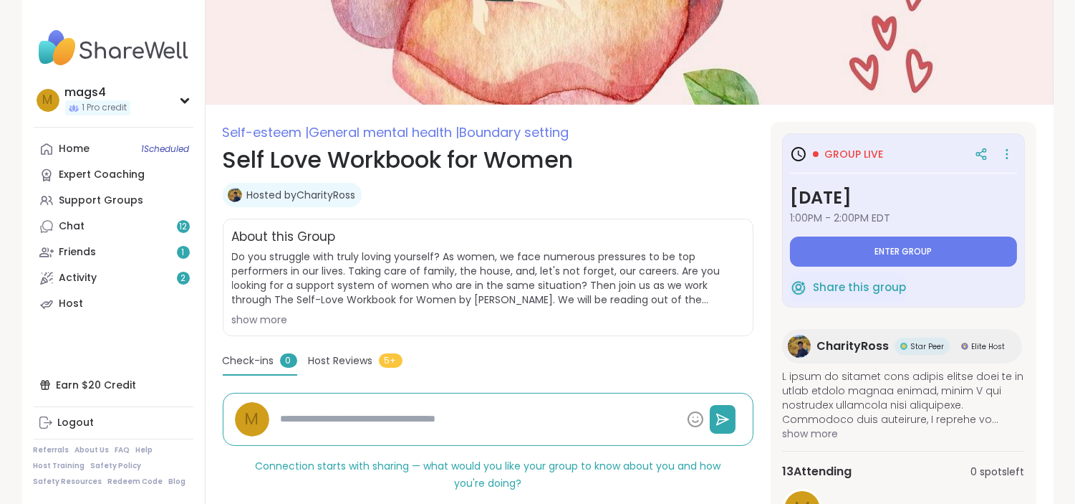
scroll to position [82, 0]
click at [844, 344] on span "CharityRoss" at bounding box center [853, 346] width 72 height 17
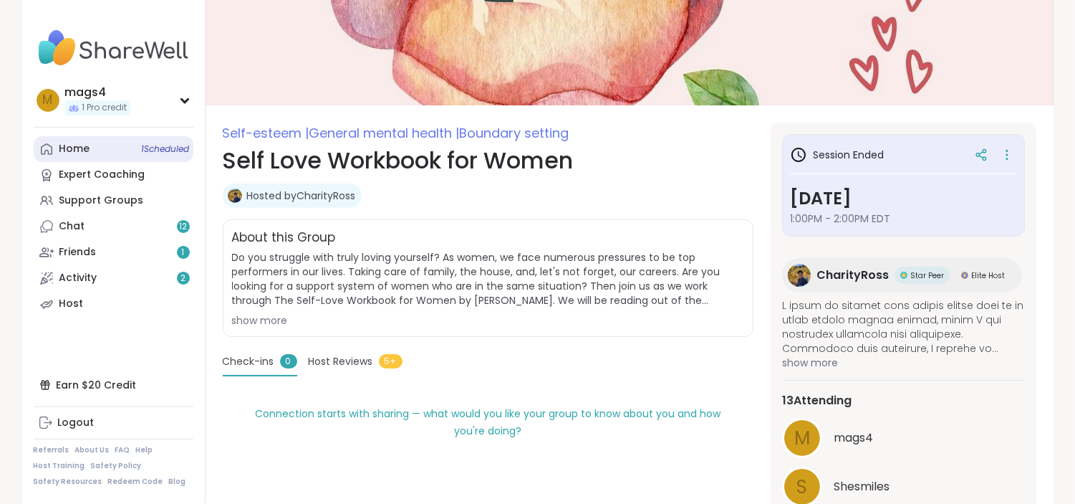
click at [86, 145] on div "Home 1 Scheduled" at bounding box center [74, 149] width 31 height 14
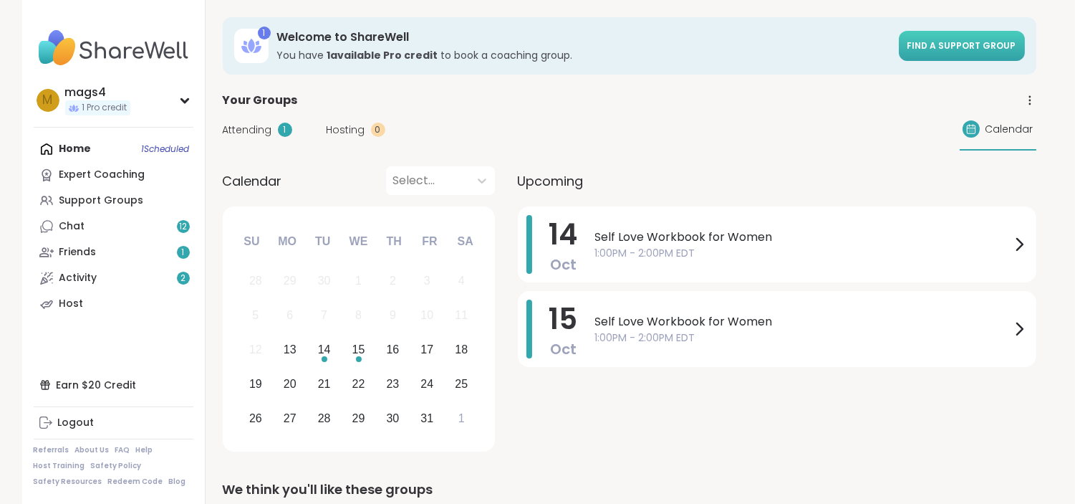
click at [936, 41] on span "Find a support group" at bounding box center [962, 45] width 109 height 12
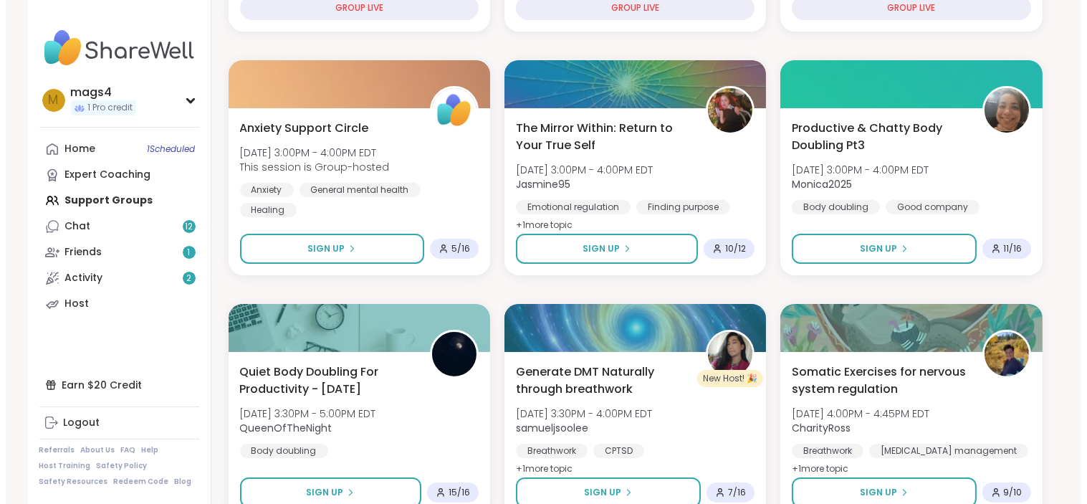
scroll to position [450, 0]
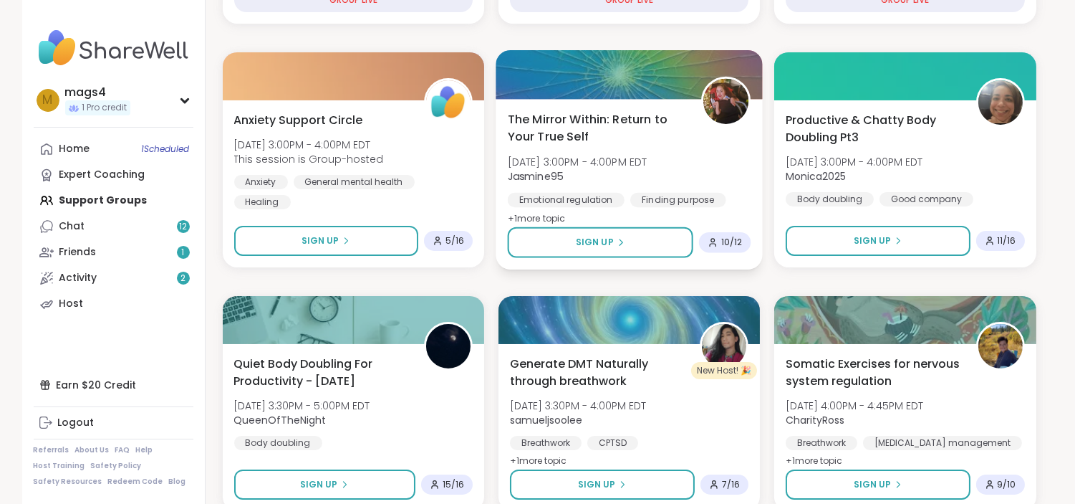
click at [727, 159] on div "The Mirror Within: Return to Your True Self [DATE] 3:00PM - 4:00PM EDT Jasmine9…" at bounding box center [629, 168] width 244 height 117
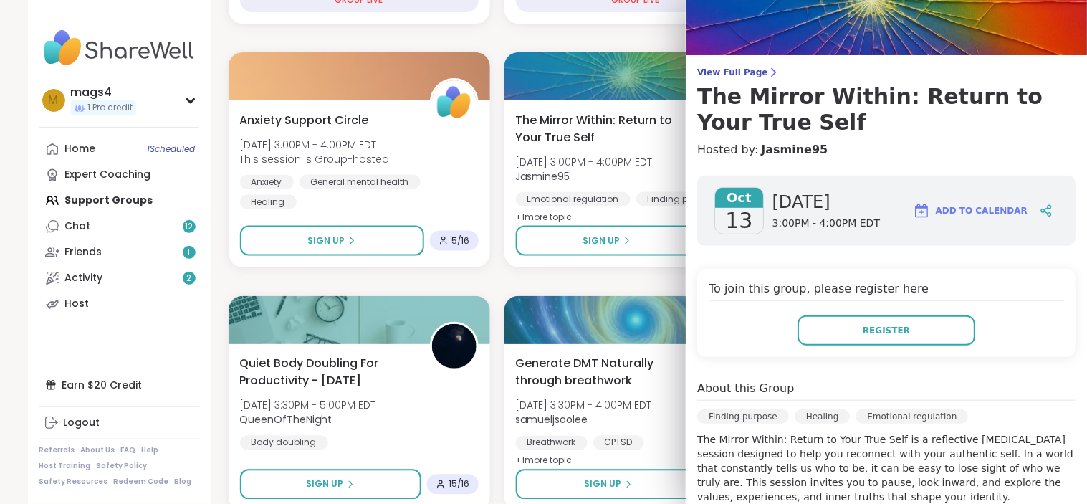
scroll to position [54, 0]
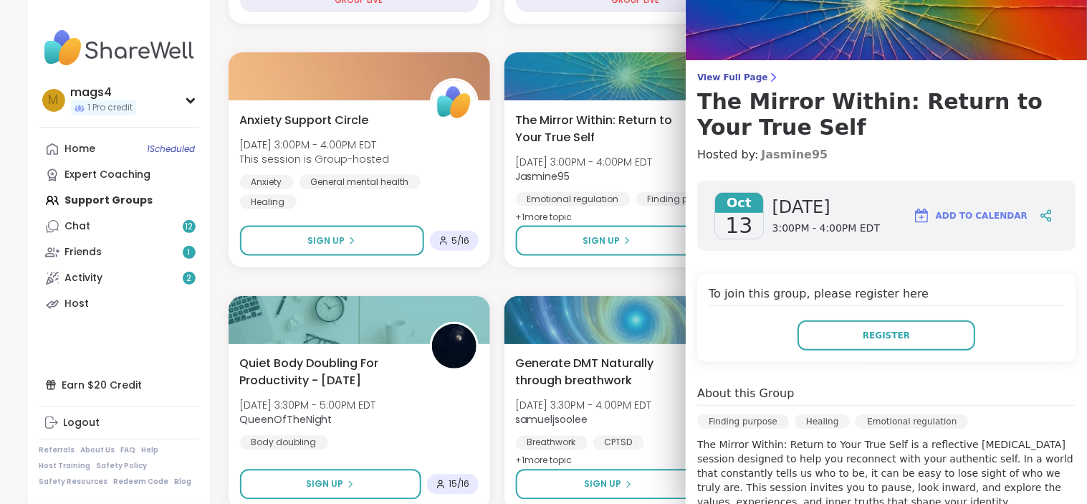
click at [774, 158] on link "Jasmine95" at bounding box center [794, 154] width 67 height 17
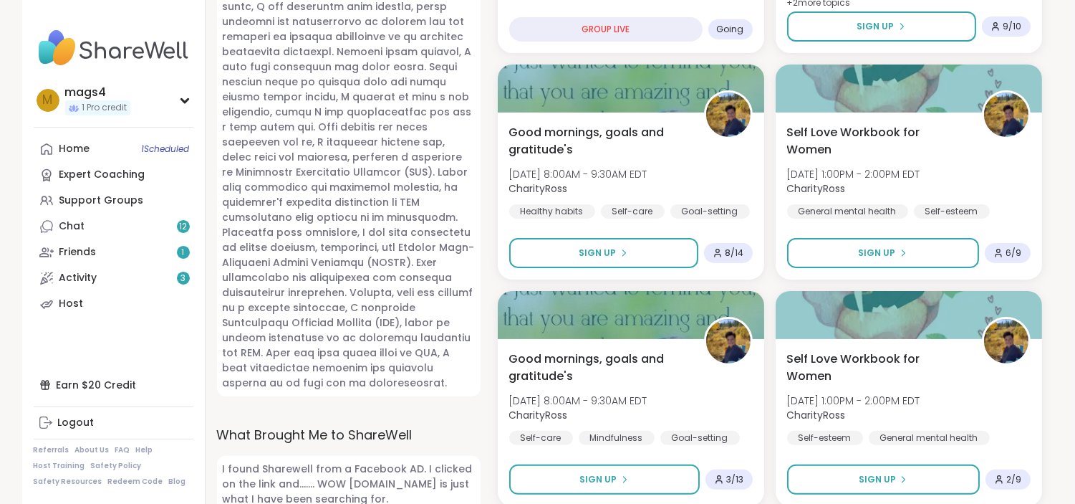
scroll to position [840, 0]
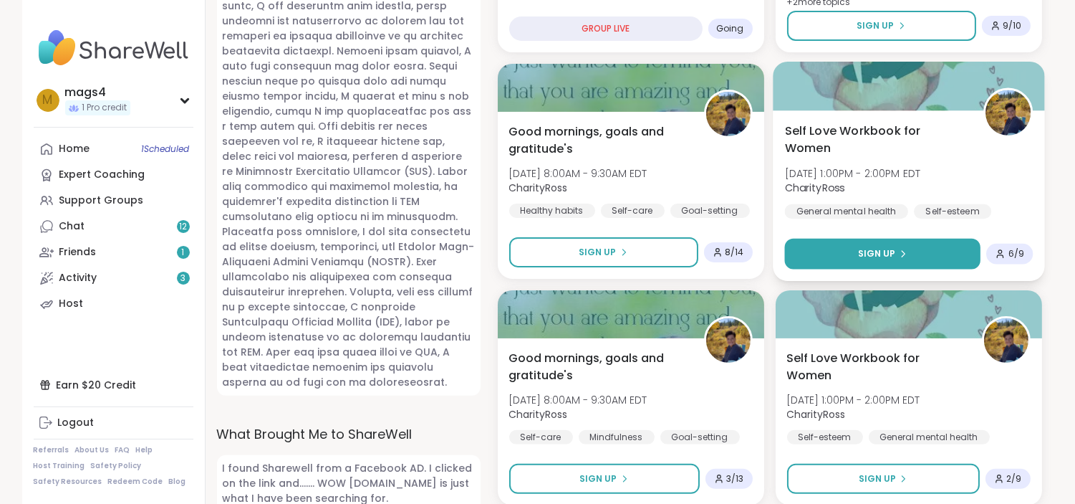
click at [878, 252] on span "Sign Up" at bounding box center [877, 253] width 38 height 13
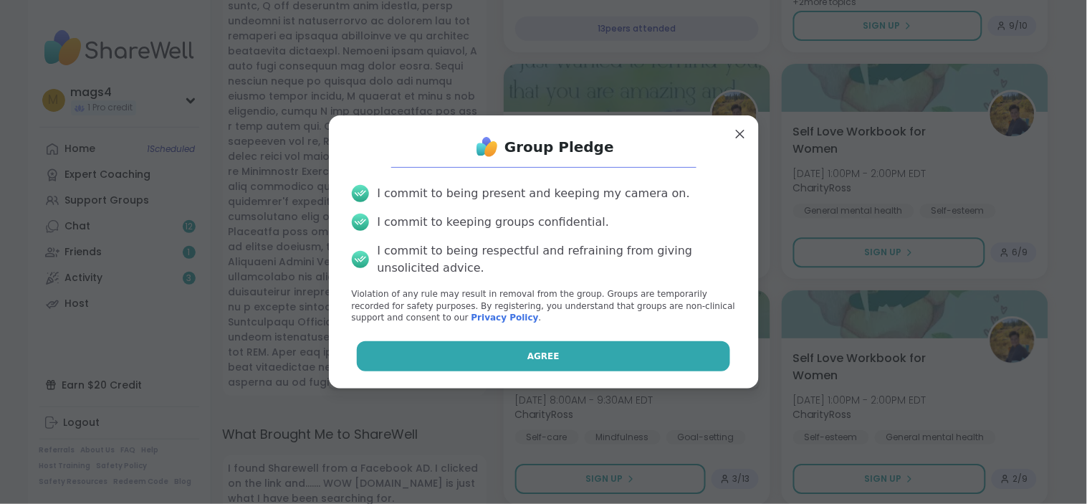
click at [534, 353] on span "Agree" at bounding box center [543, 356] width 32 height 13
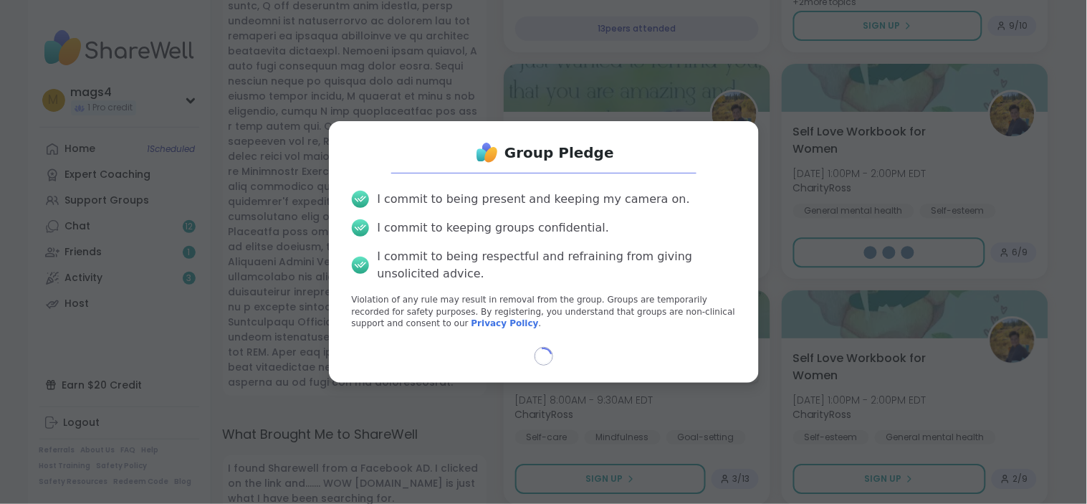
select select "**"
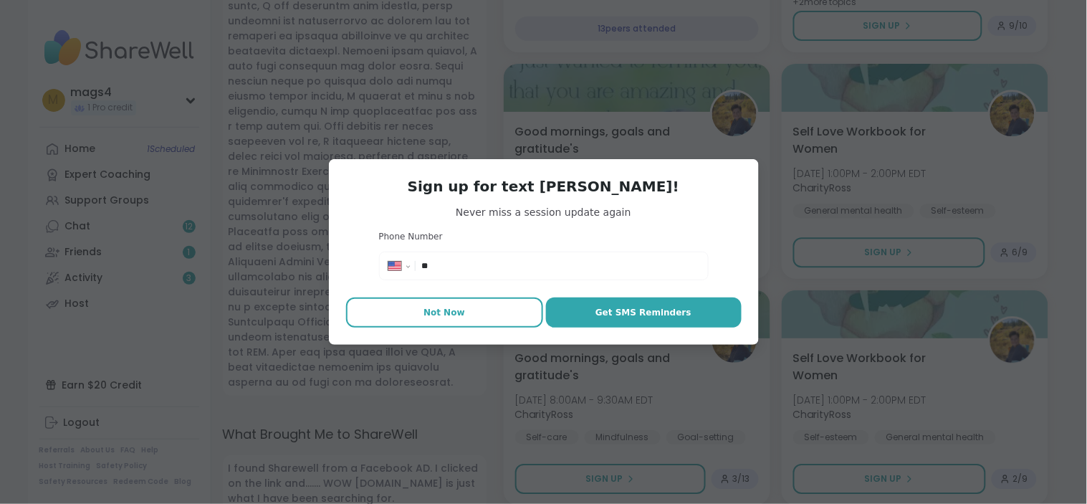
click at [452, 310] on span "Not Now" at bounding box center [444, 312] width 42 height 13
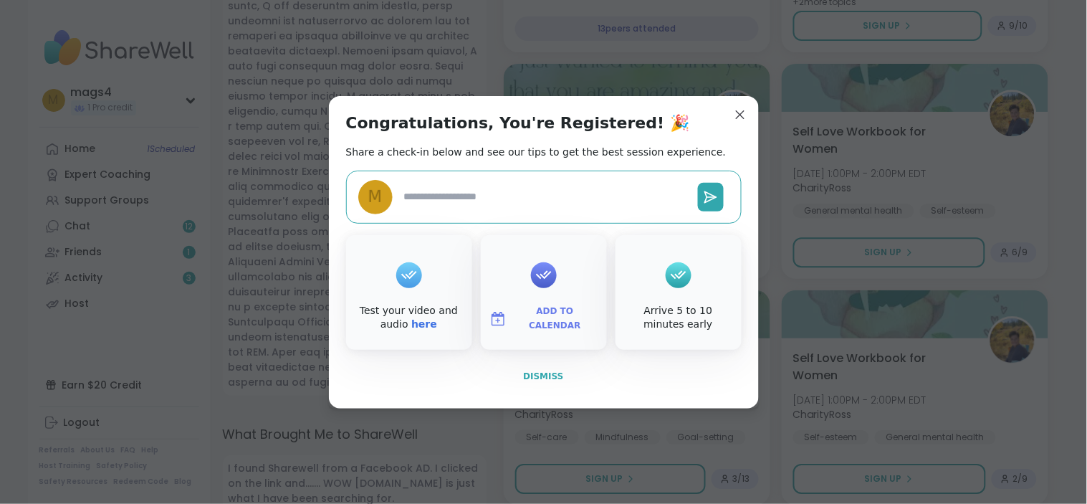
click at [536, 368] on button "Dismiss" at bounding box center [544, 376] width 396 height 30
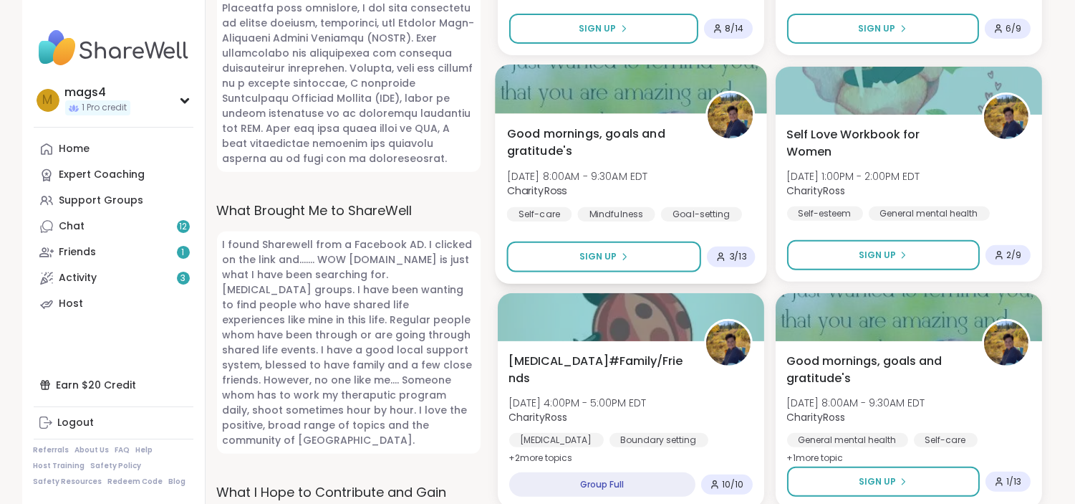
scroll to position [1064, 0]
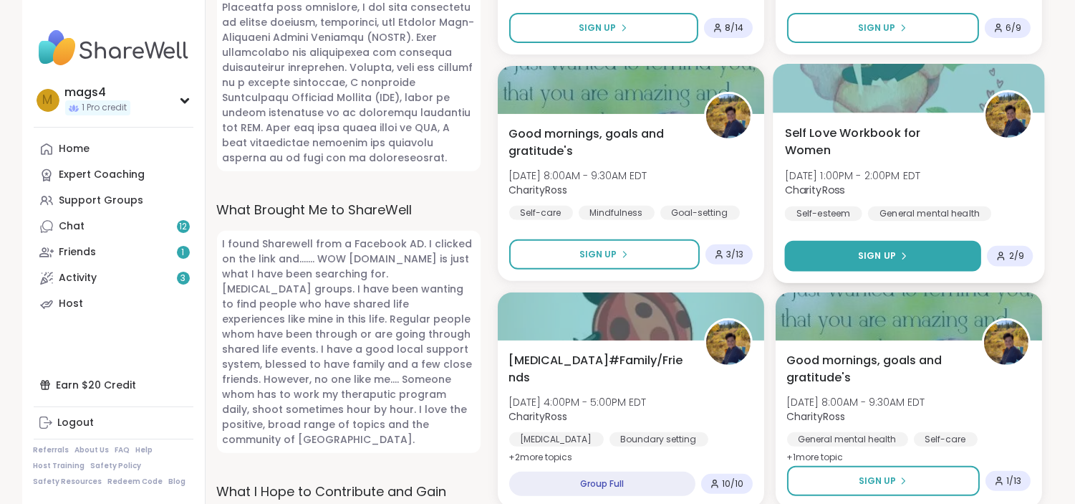
click at [888, 249] on span "Sign Up" at bounding box center [877, 255] width 38 height 13
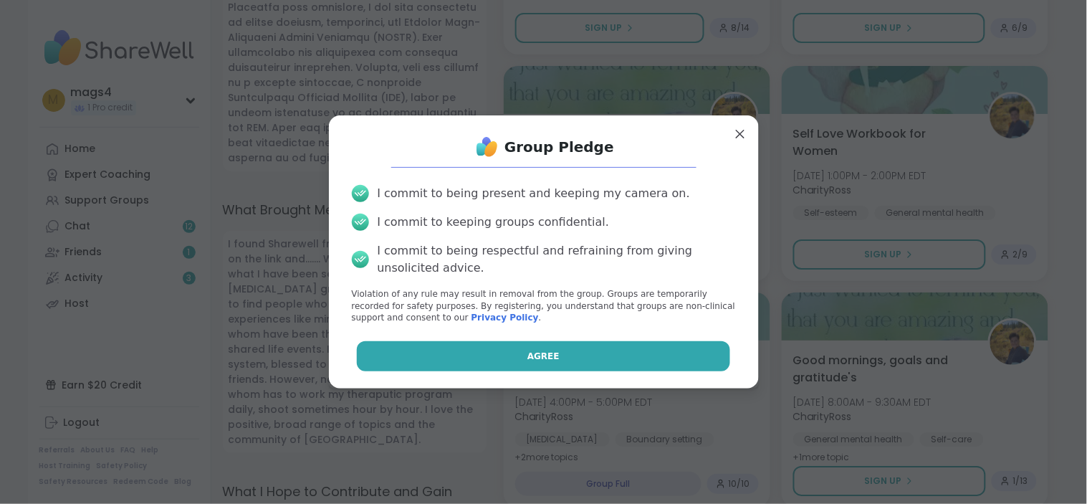
click at [527, 351] on span "Agree" at bounding box center [543, 356] width 32 height 13
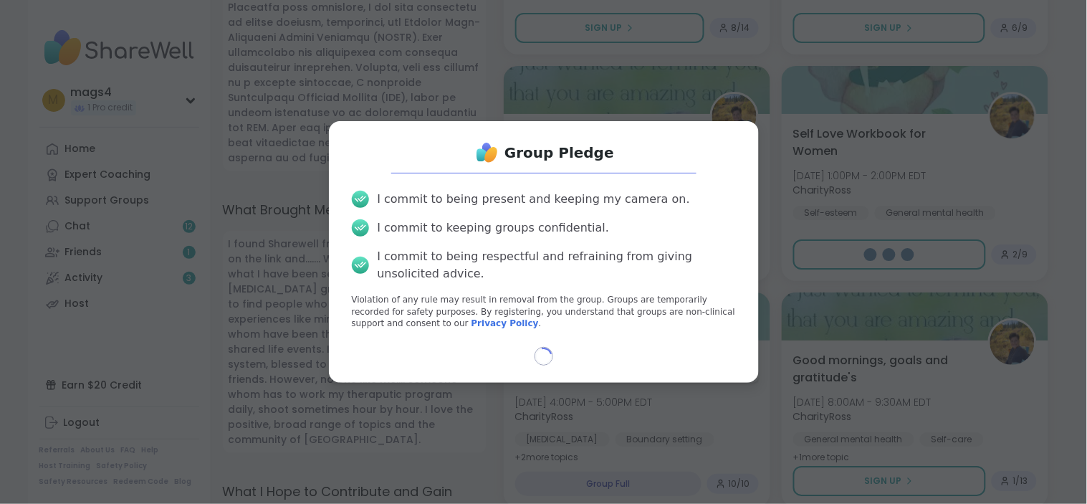
select select "**"
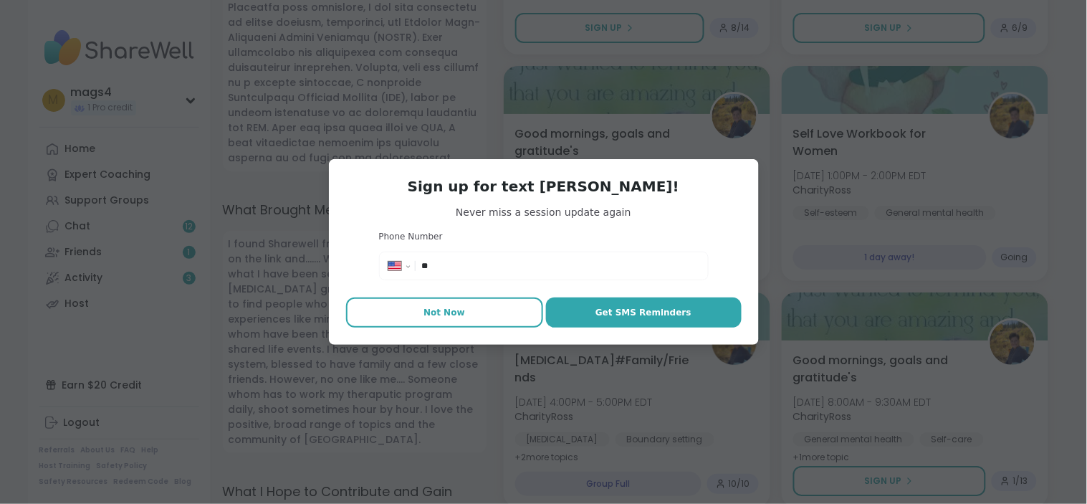
click at [445, 316] on span "Not Now" at bounding box center [444, 312] width 42 height 13
type textarea "*"
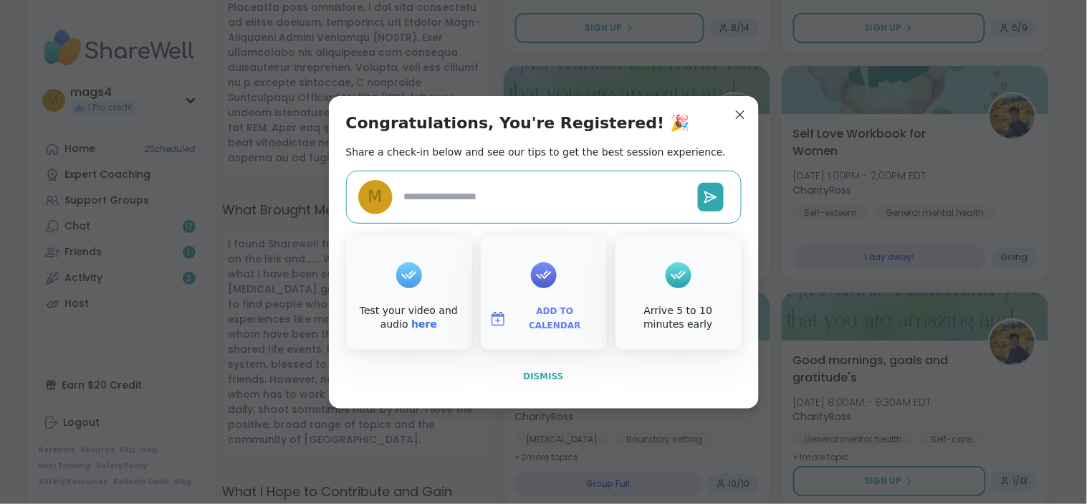
click at [545, 375] on span "Dismiss" at bounding box center [543, 376] width 40 height 10
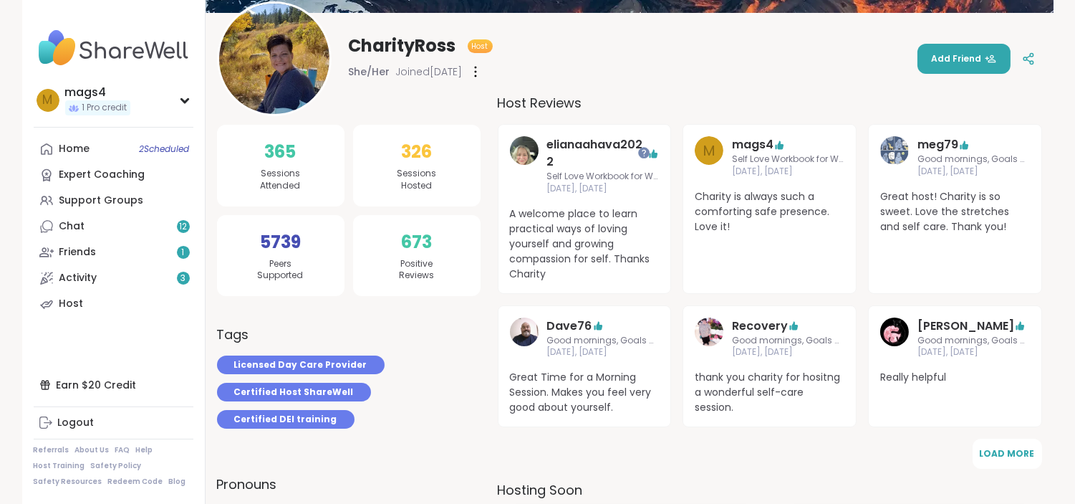
scroll to position [0, 0]
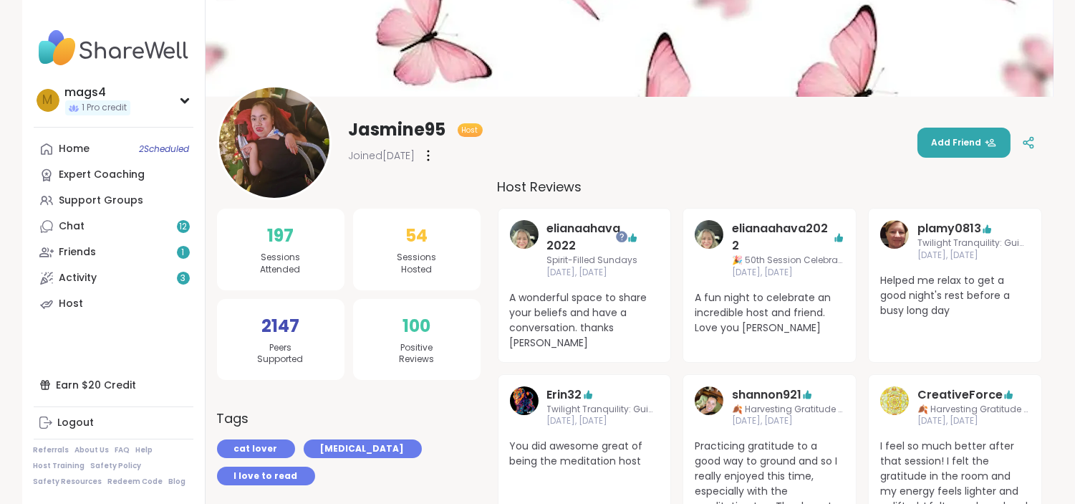
scroll to position [76, 0]
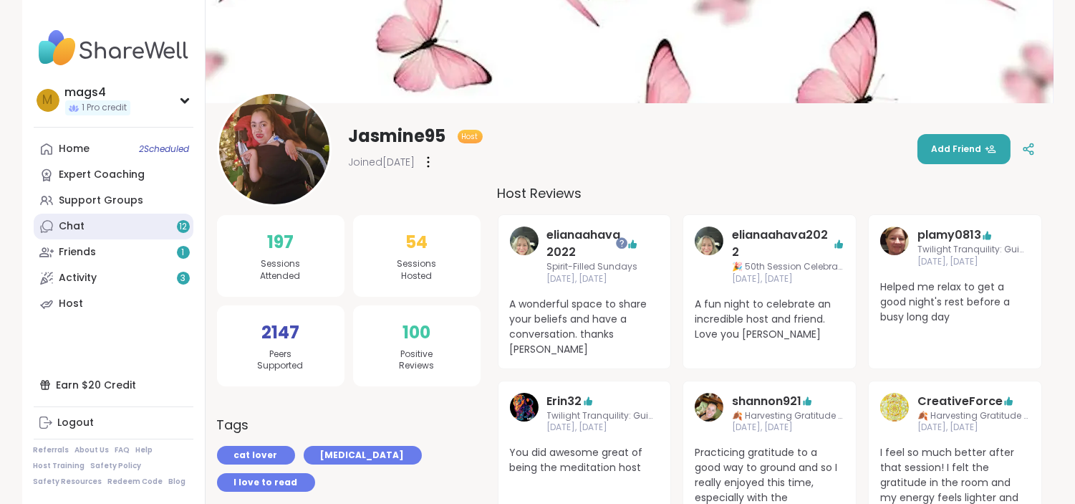
click at [59, 230] on div "Chat 12" at bounding box center [72, 226] width 26 height 14
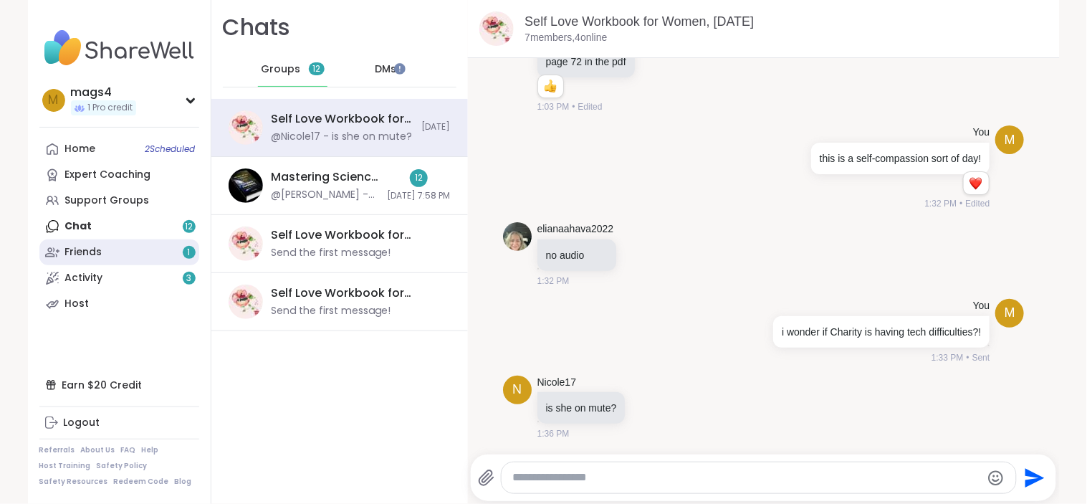
click at [80, 246] on div "Friends 1" at bounding box center [83, 252] width 37 height 14
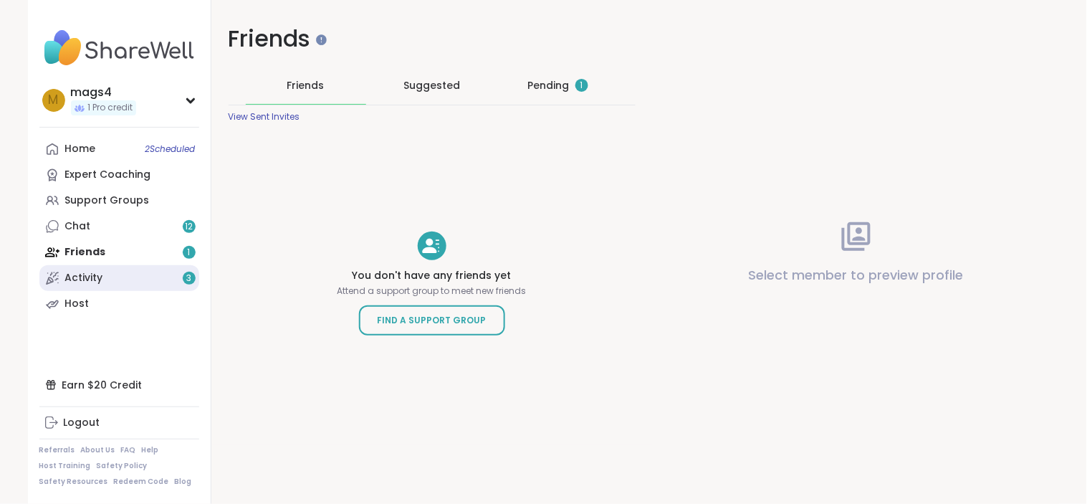
click at [82, 277] on div "Activity 3" at bounding box center [84, 278] width 38 height 14
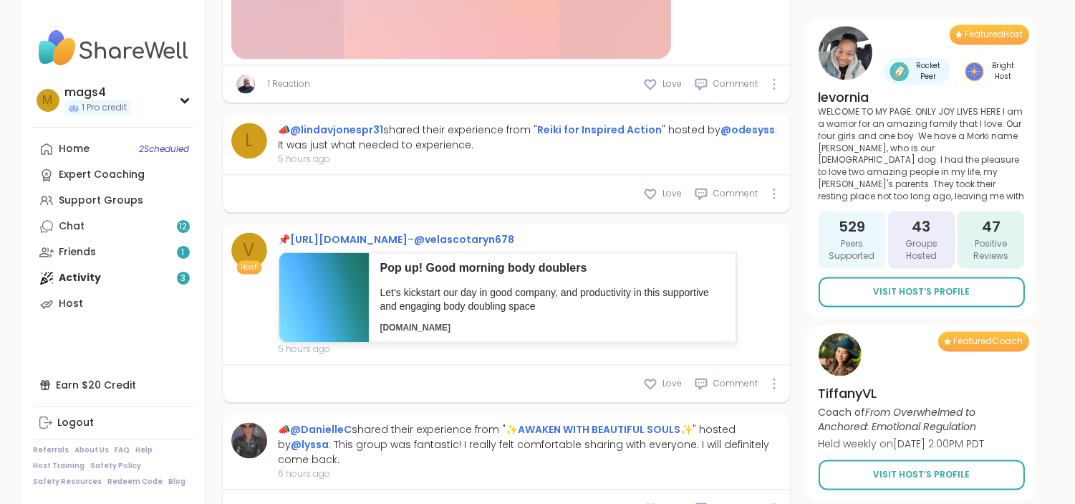
scroll to position [5309, 0]
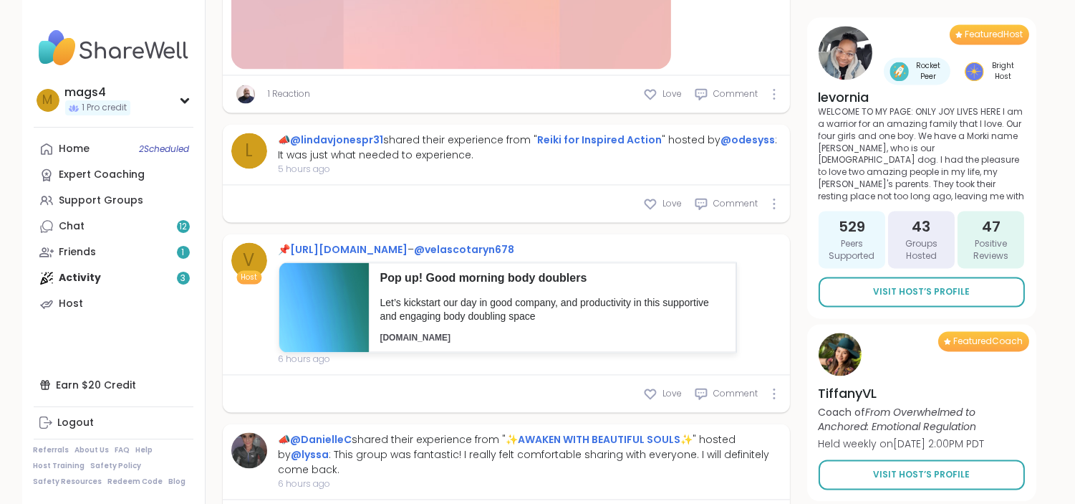
type textarea "*"
